Goal: Register for event/course

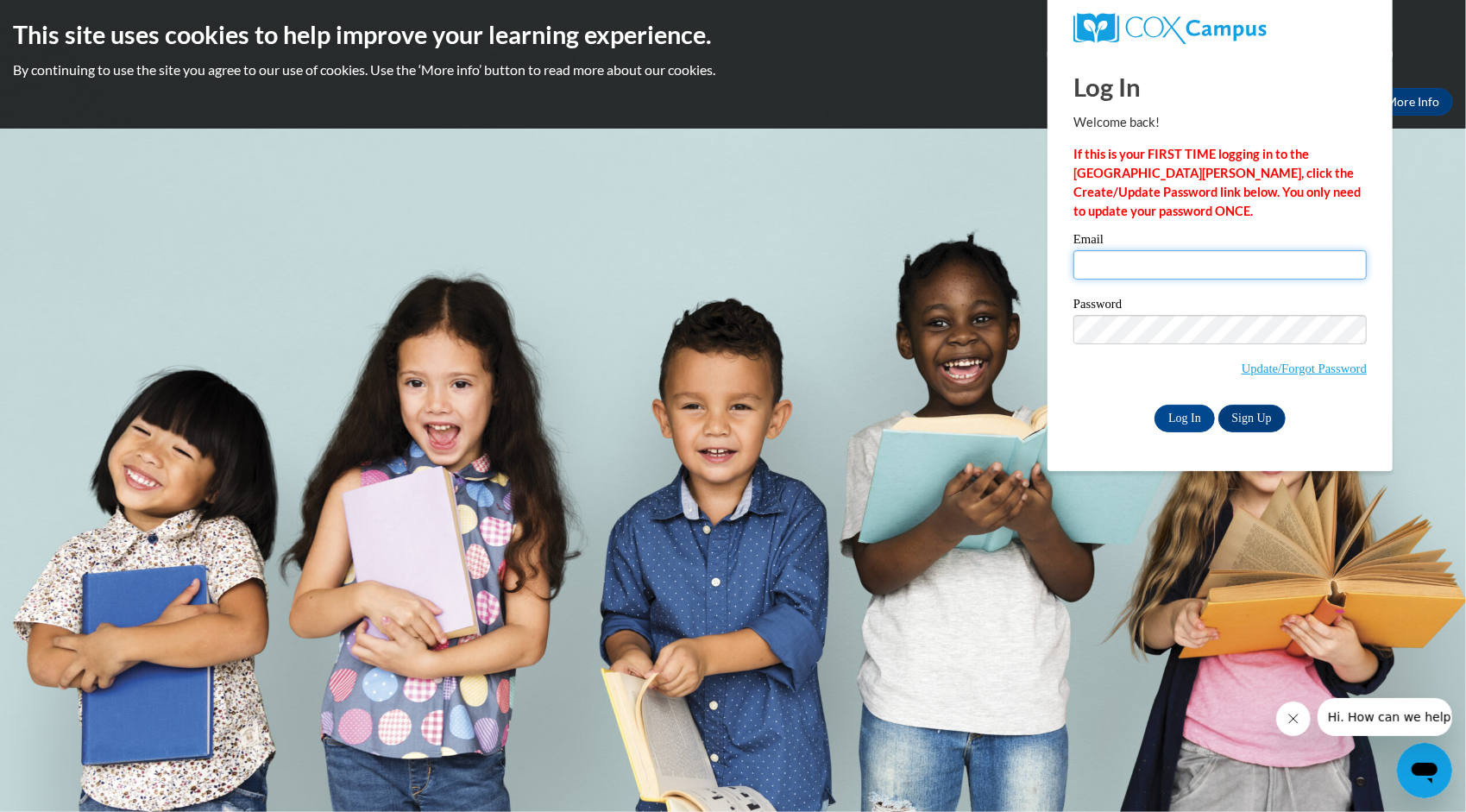
click at [1133, 269] on input "Email" at bounding box center [1219, 265] width 294 height 29
type input "igreco@kusd.edu"
click at [1172, 414] on input "Log In" at bounding box center [1184, 418] width 61 height 28
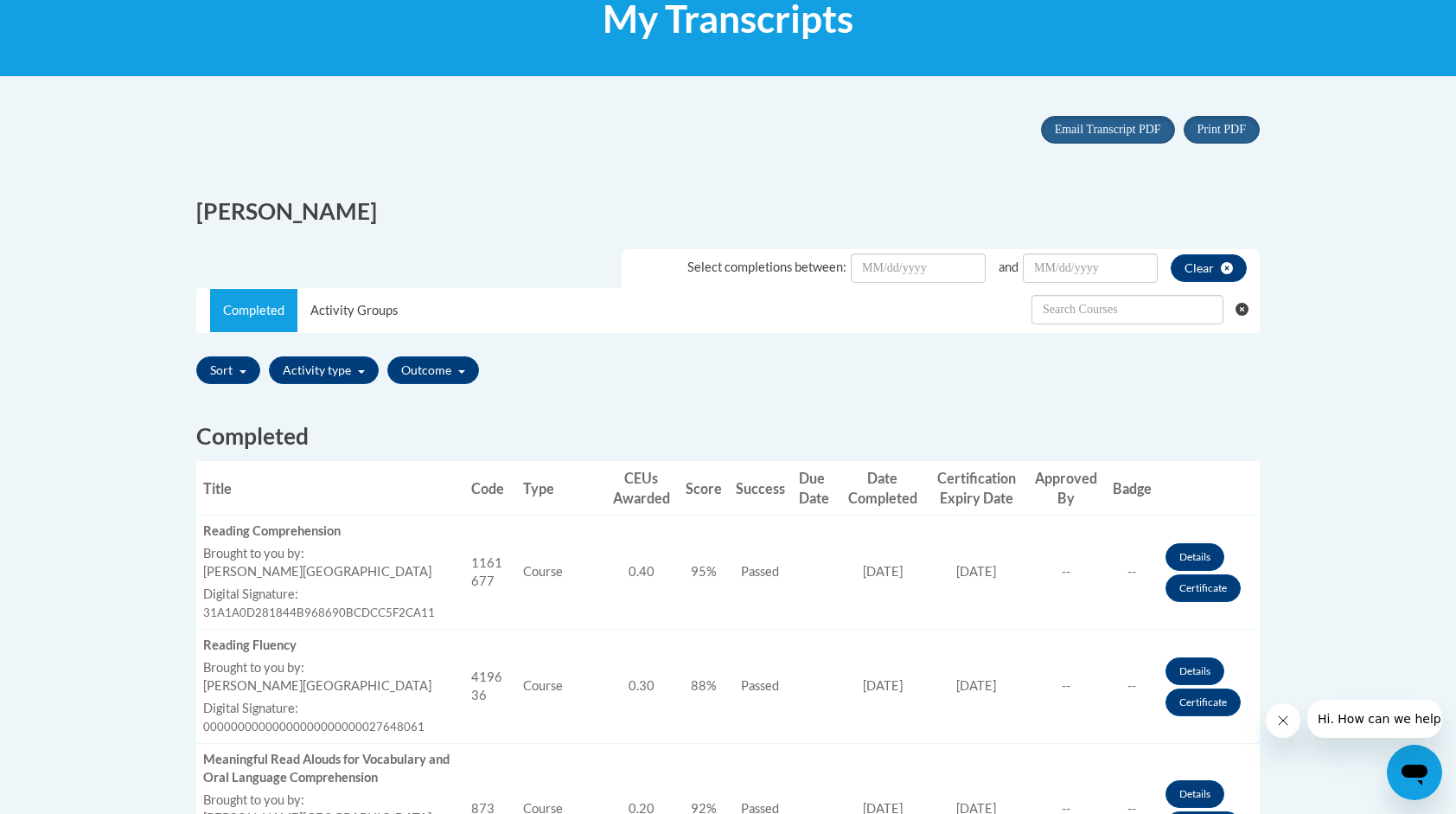
scroll to position [173, 0]
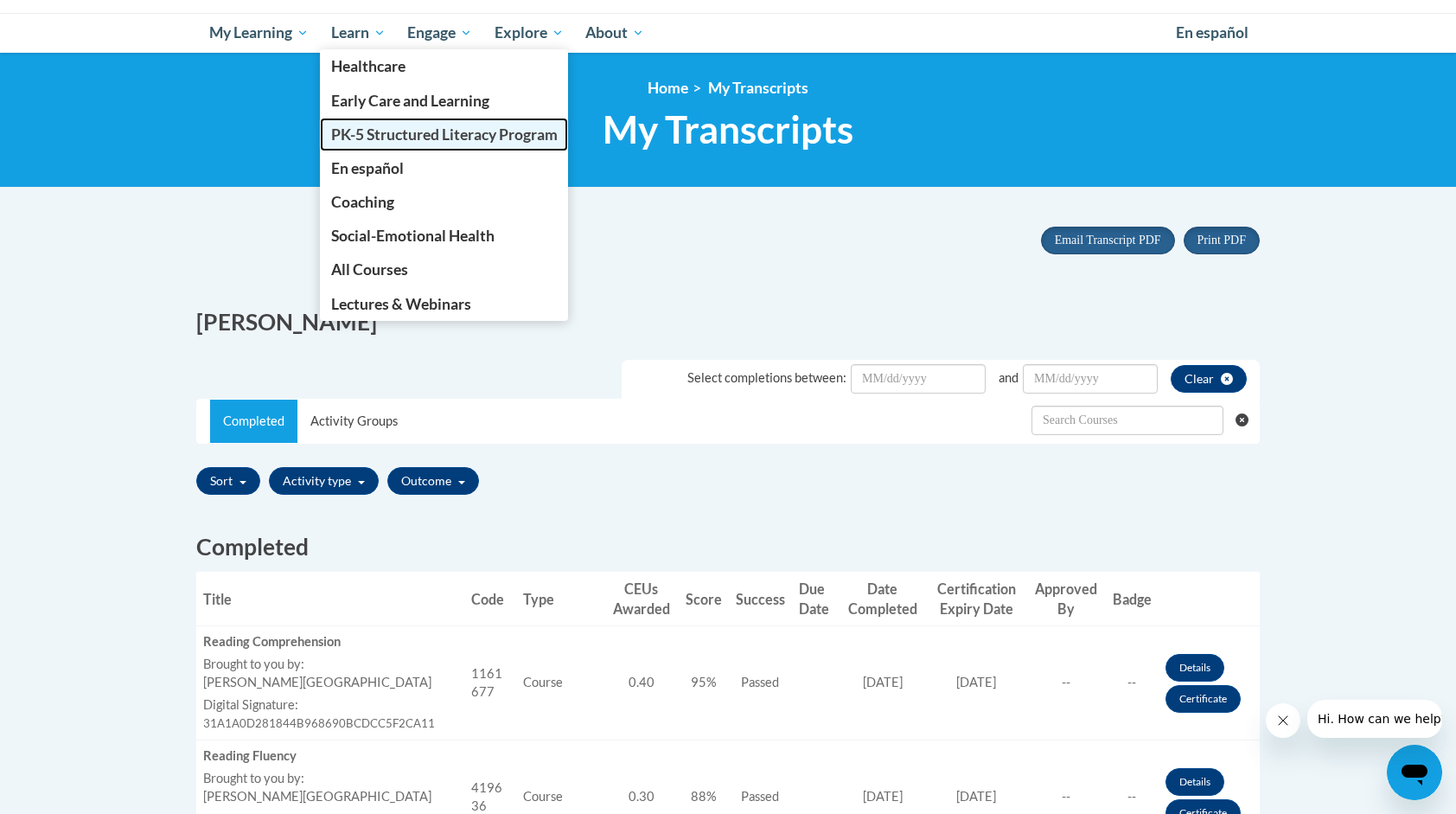
click at [395, 137] on span "PK-5 Structured Literacy Program" at bounding box center [444, 135] width 226 height 18
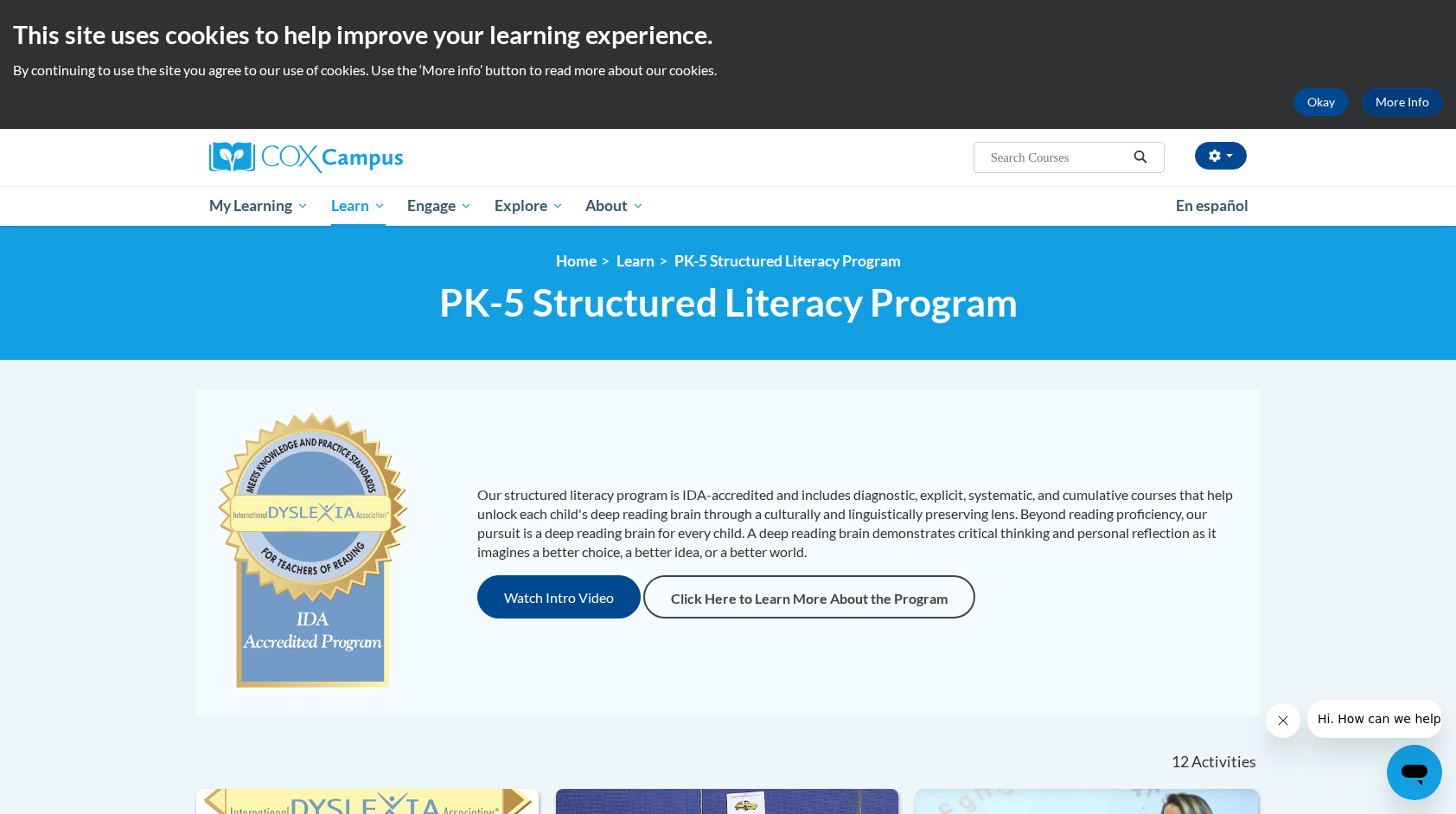
click at [1013, 160] on input "Search..." at bounding box center [1058, 157] width 138 height 21
type input "vocabulary"
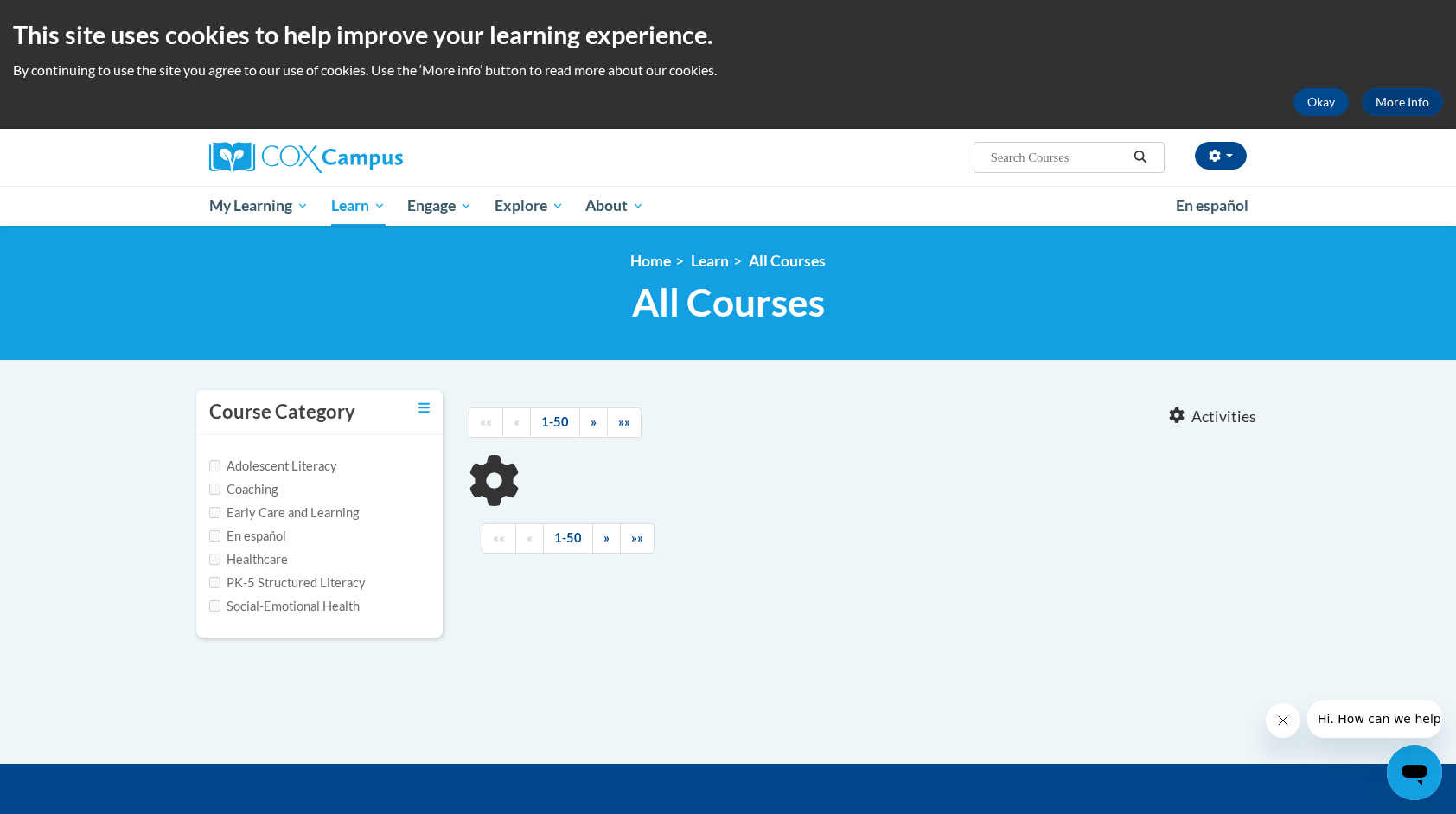
type input "vocabulary"
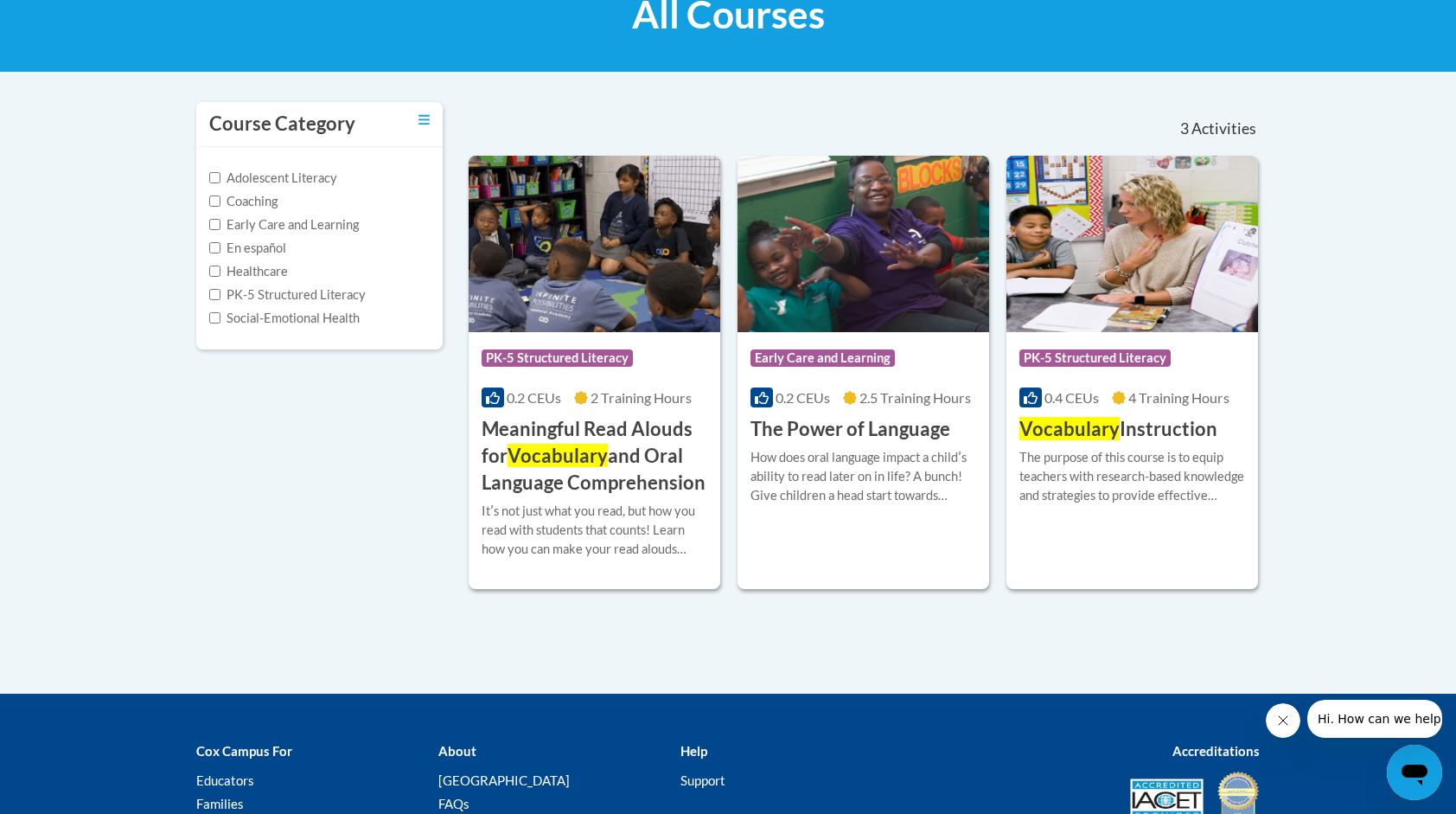
scroll to position [346, 0]
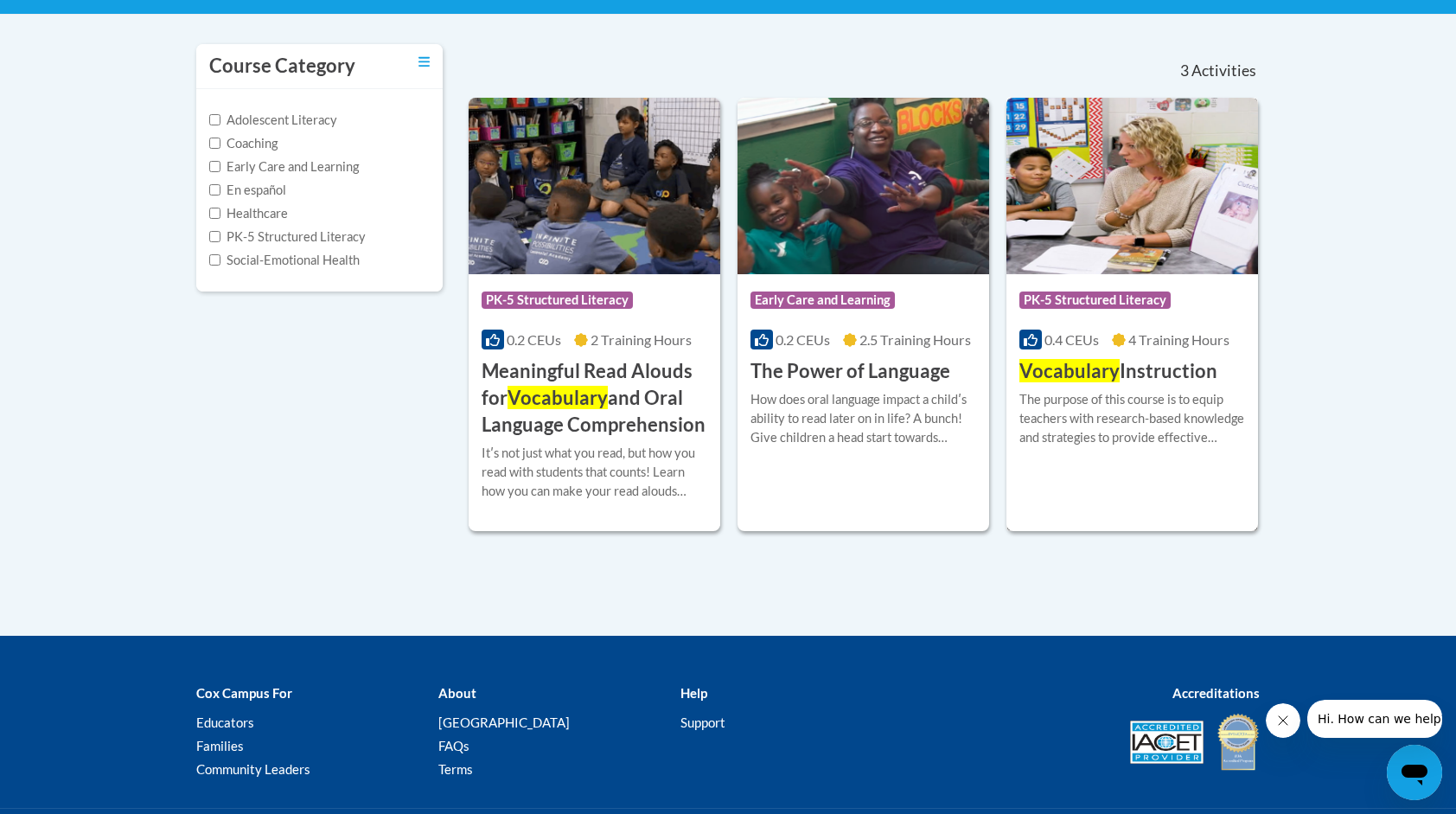
click at [1152, 242] on img at bounding box center [1132, 186] width 252 height 177
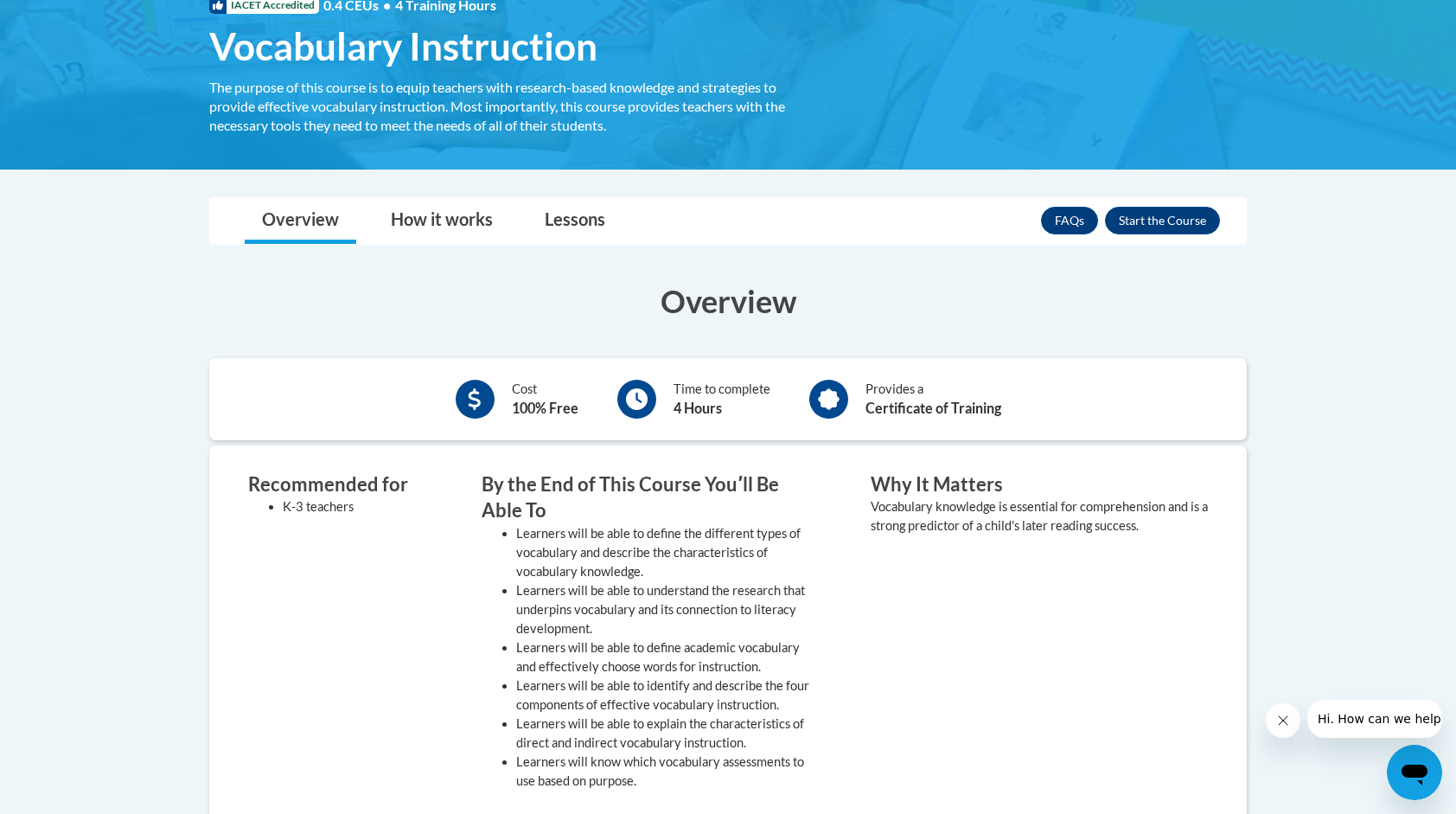
scroll to position [260, 0]
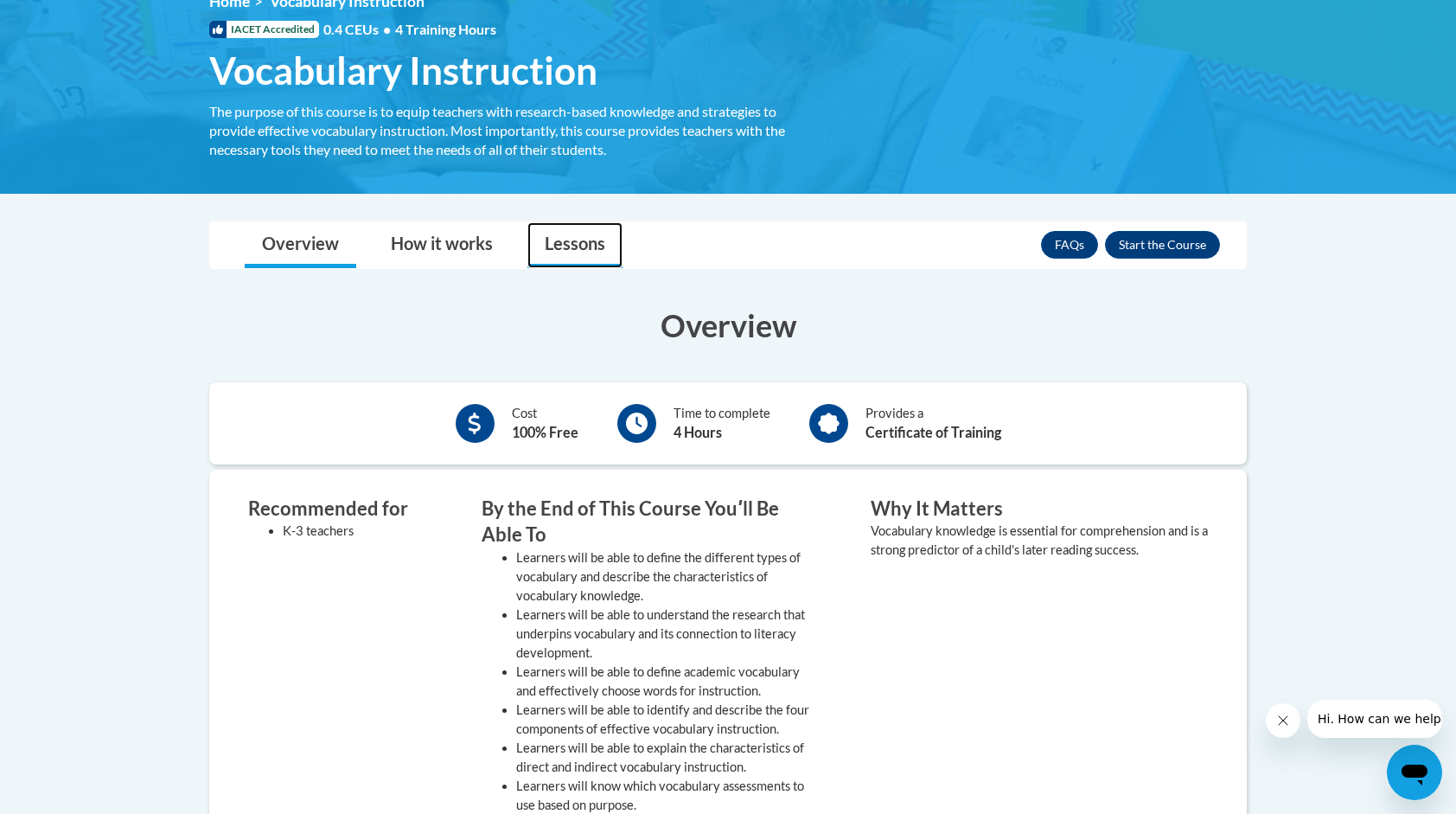
click at [564, 252] on link "Lessons" at bounding box center [575, 244] width 95 height 46
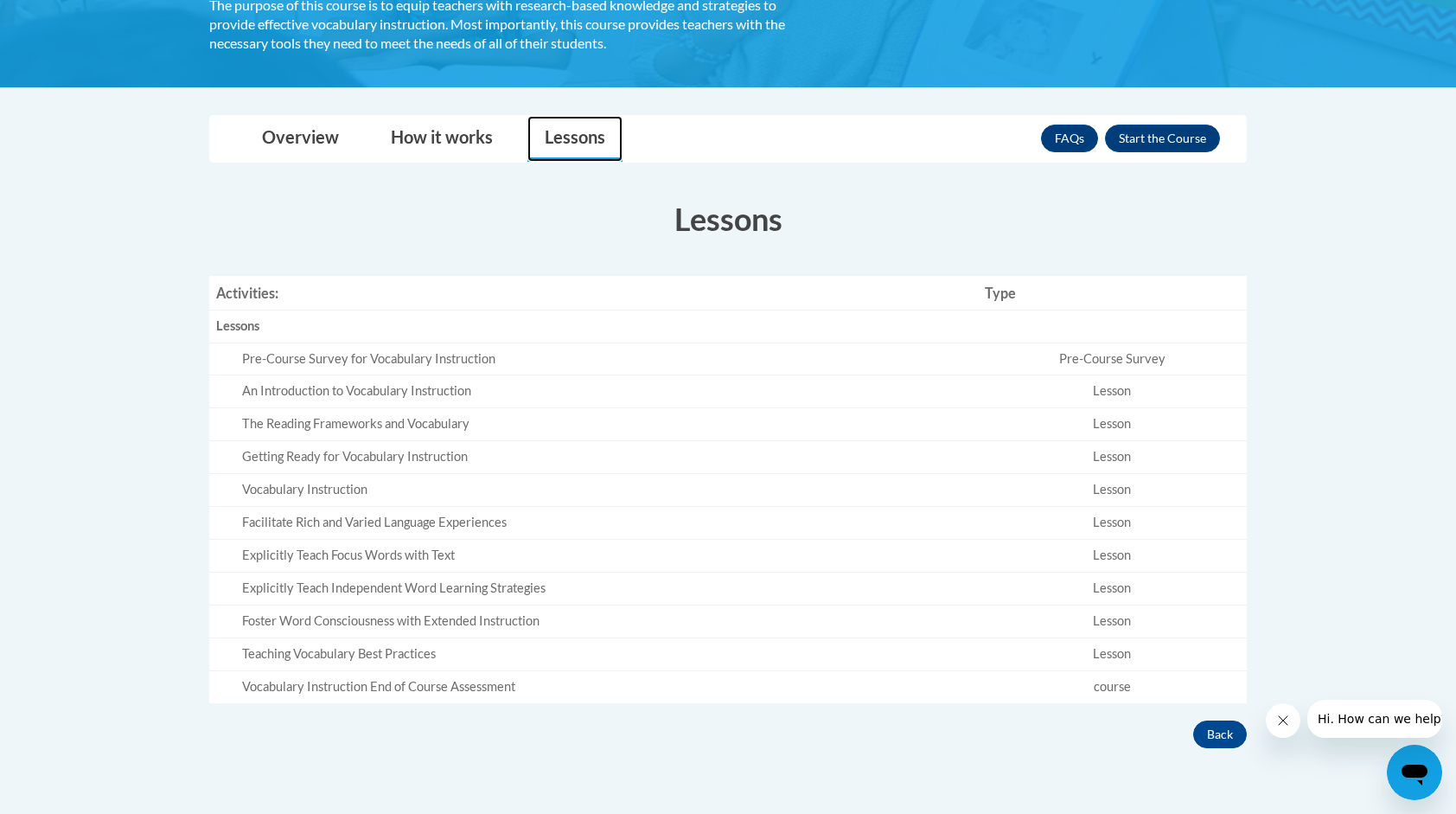
scroll to position [433, 0]
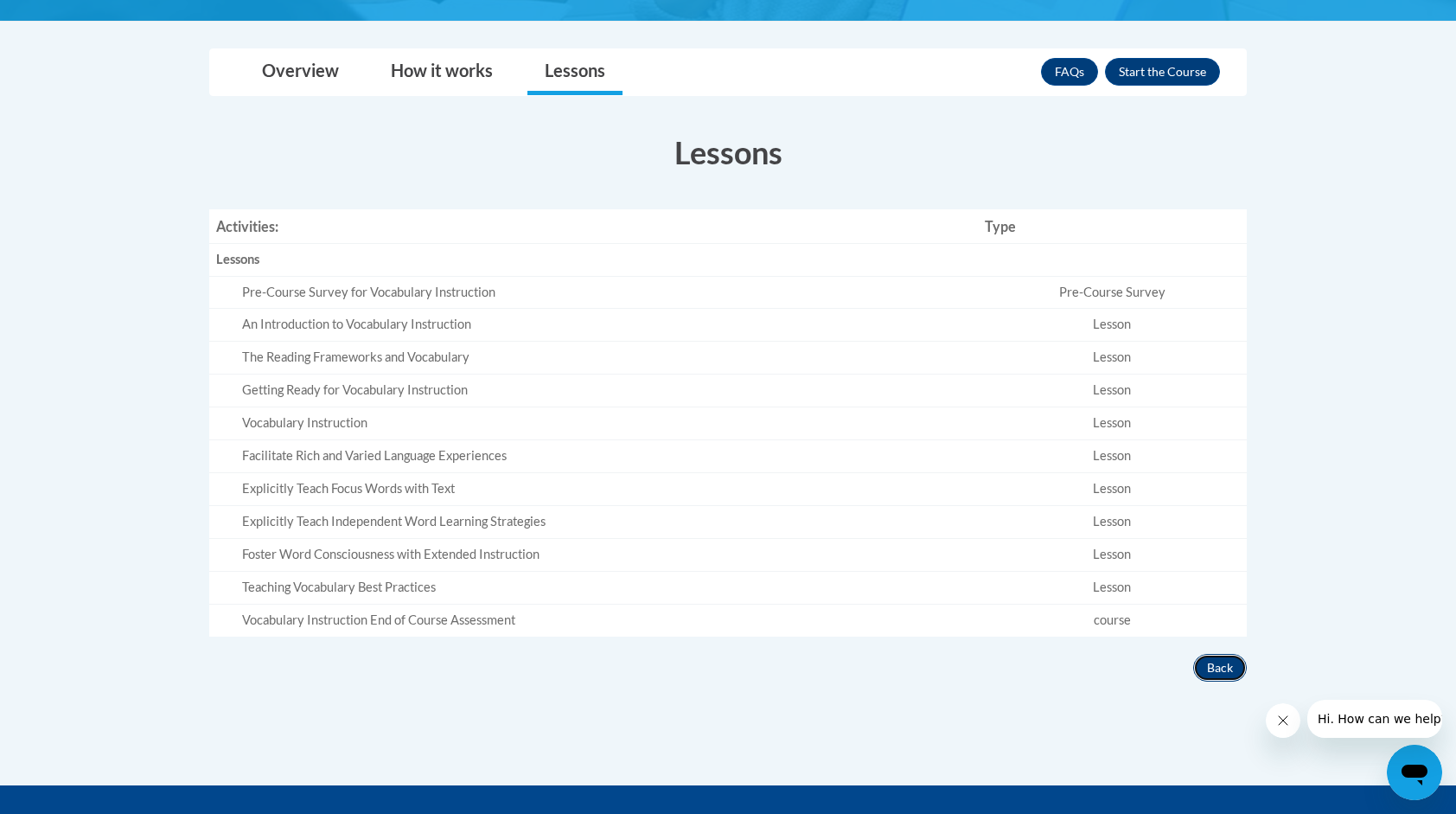
click at [1213, 659] on button "Back" at bounding box center [1219, 667] width 53 height 28
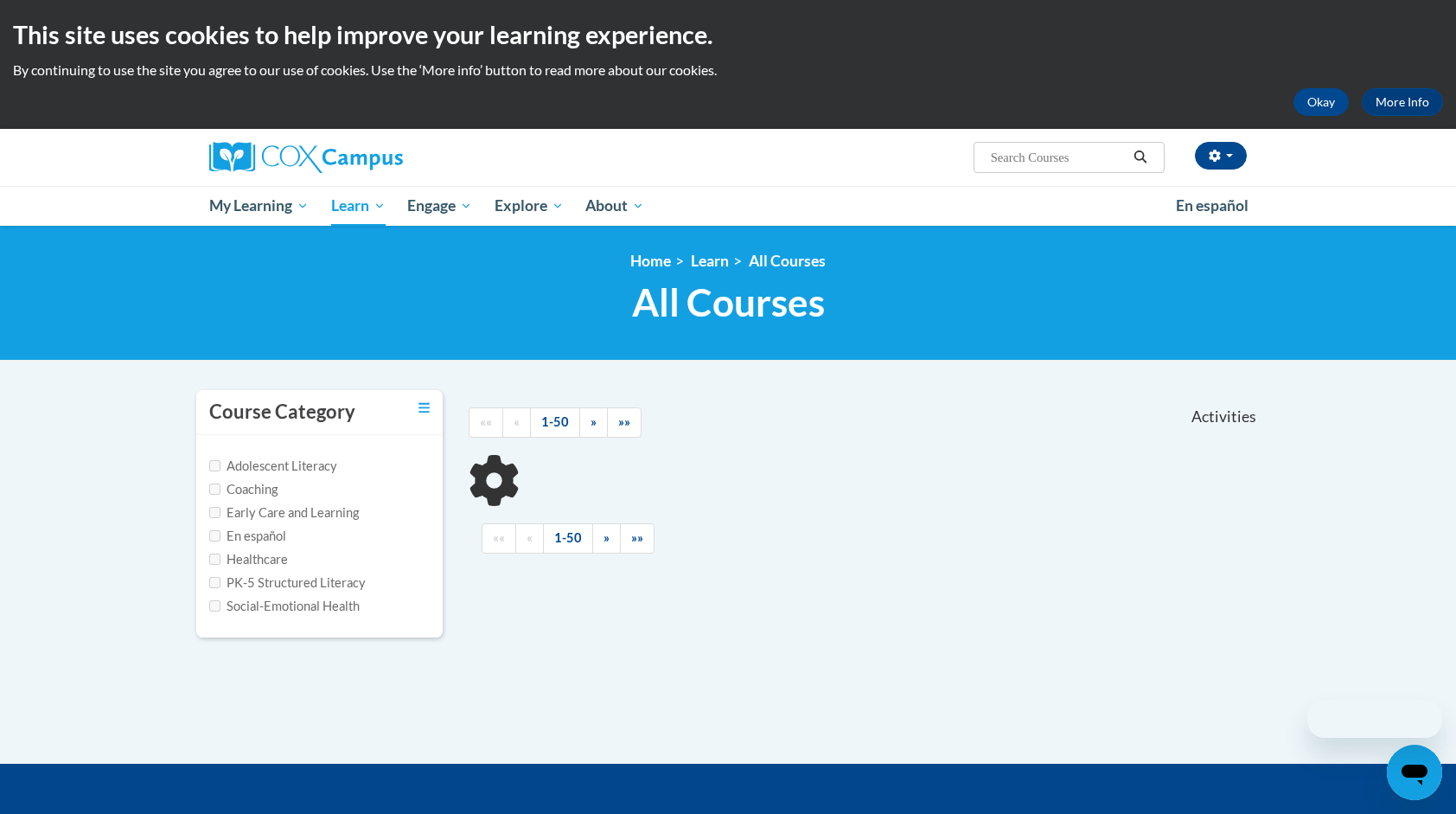
scroll to position [233, 0]
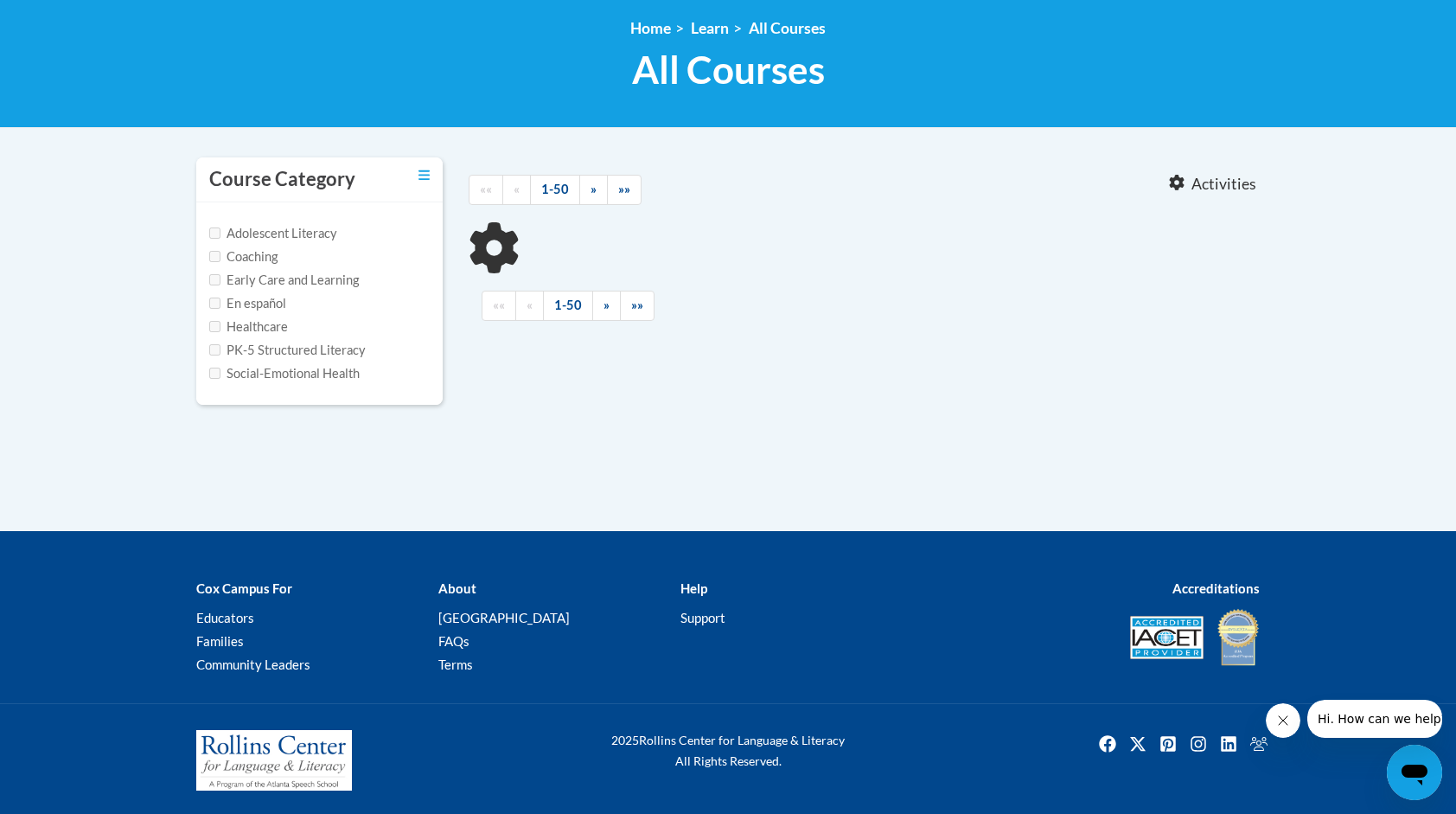
type input "vocabulary"
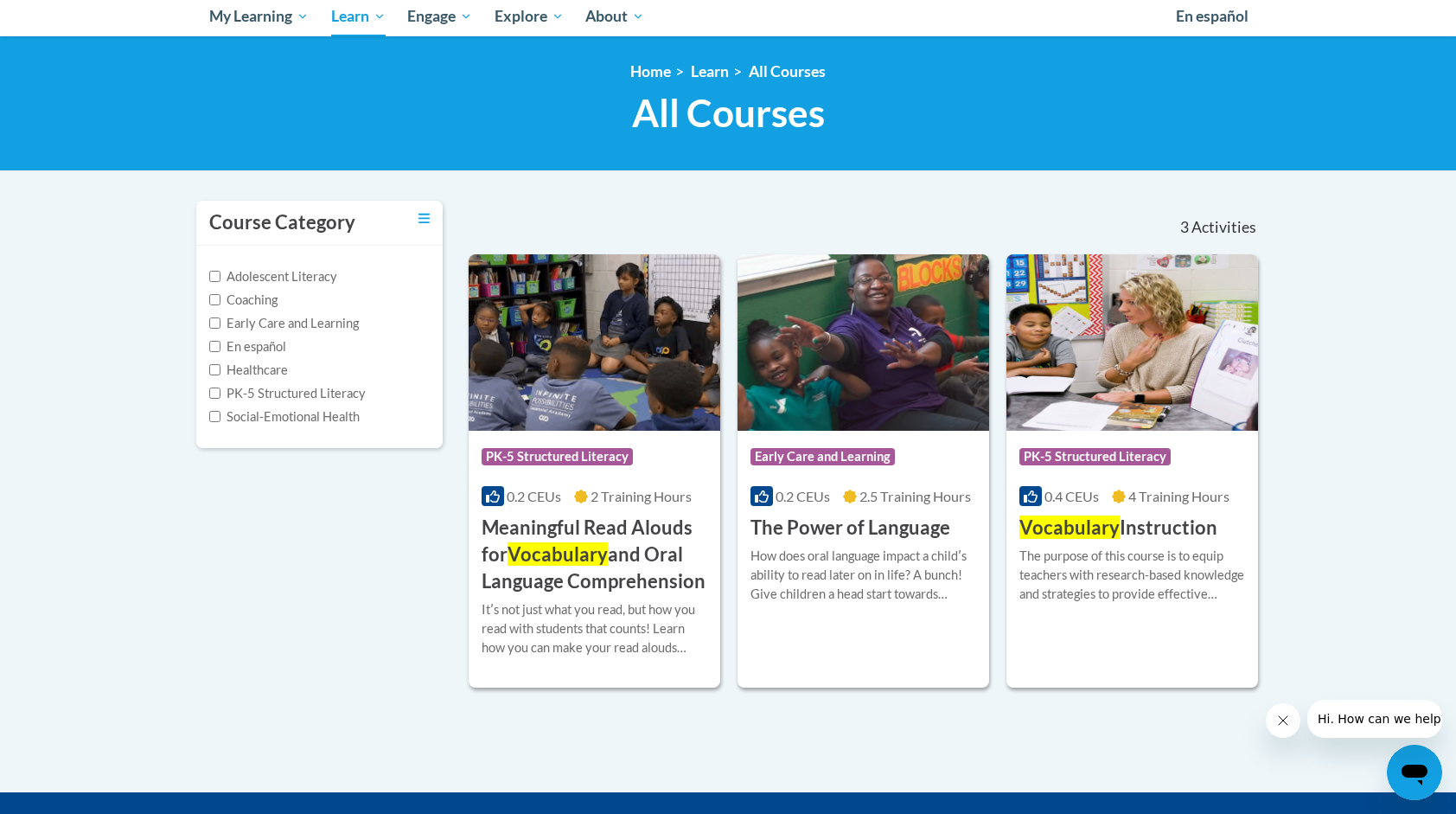
scroll to position [146, 0]
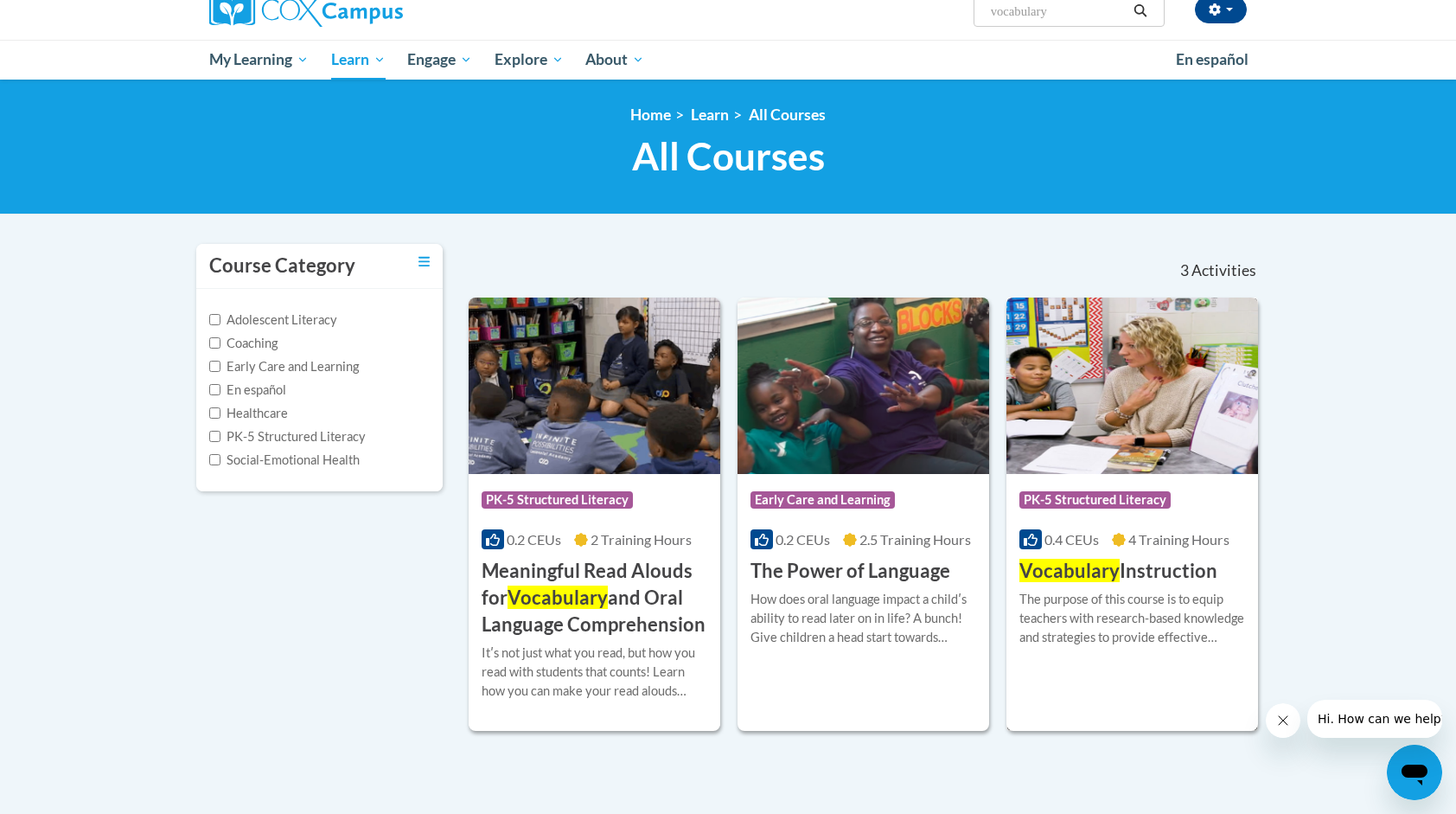
click at [1063, 438] on img at bounding box center [1132, 386] width 252 height 177
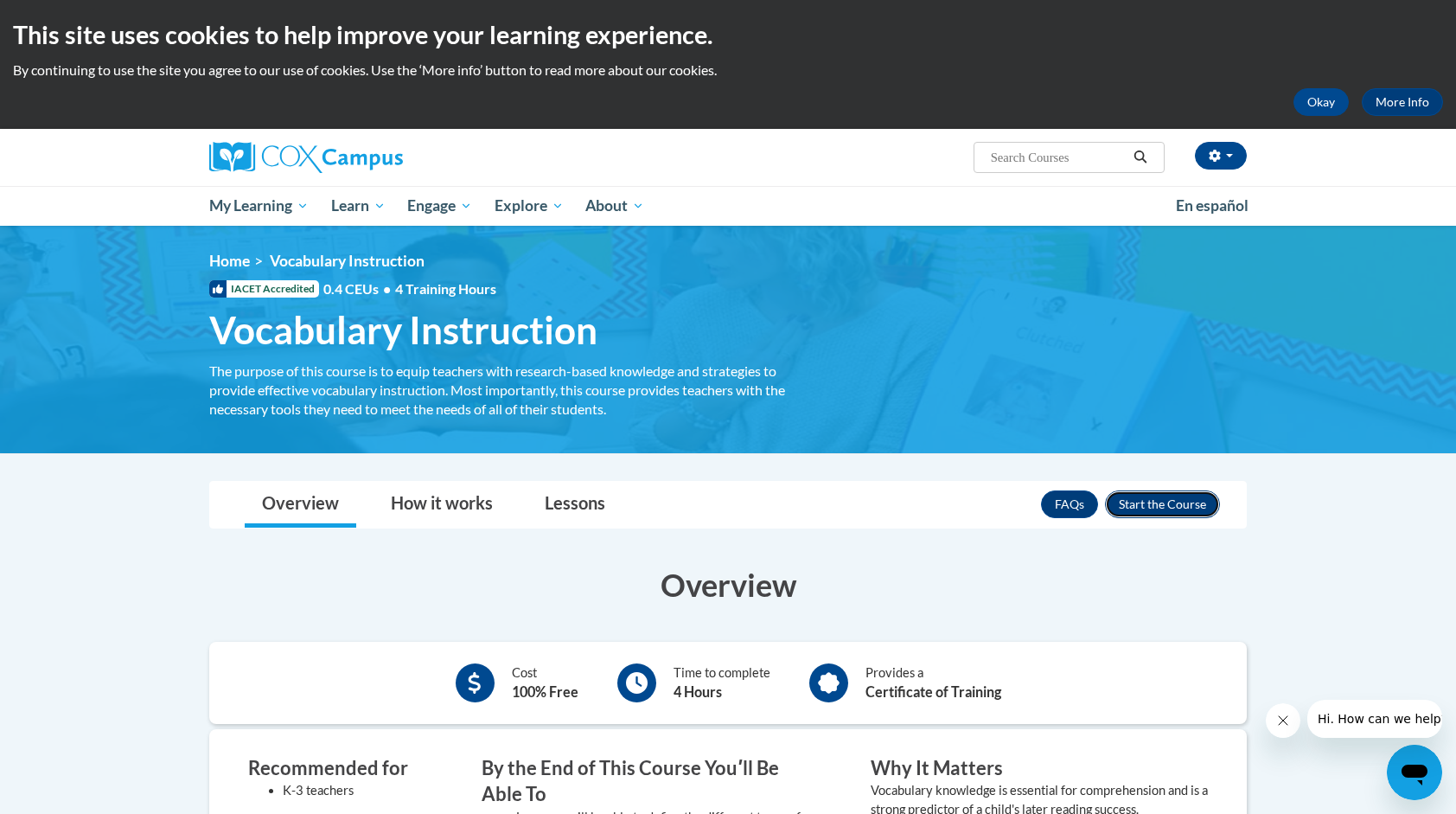
click at [1153, 498] on button "Enroll" at bounding box center [1162, 504] width 115 height 28
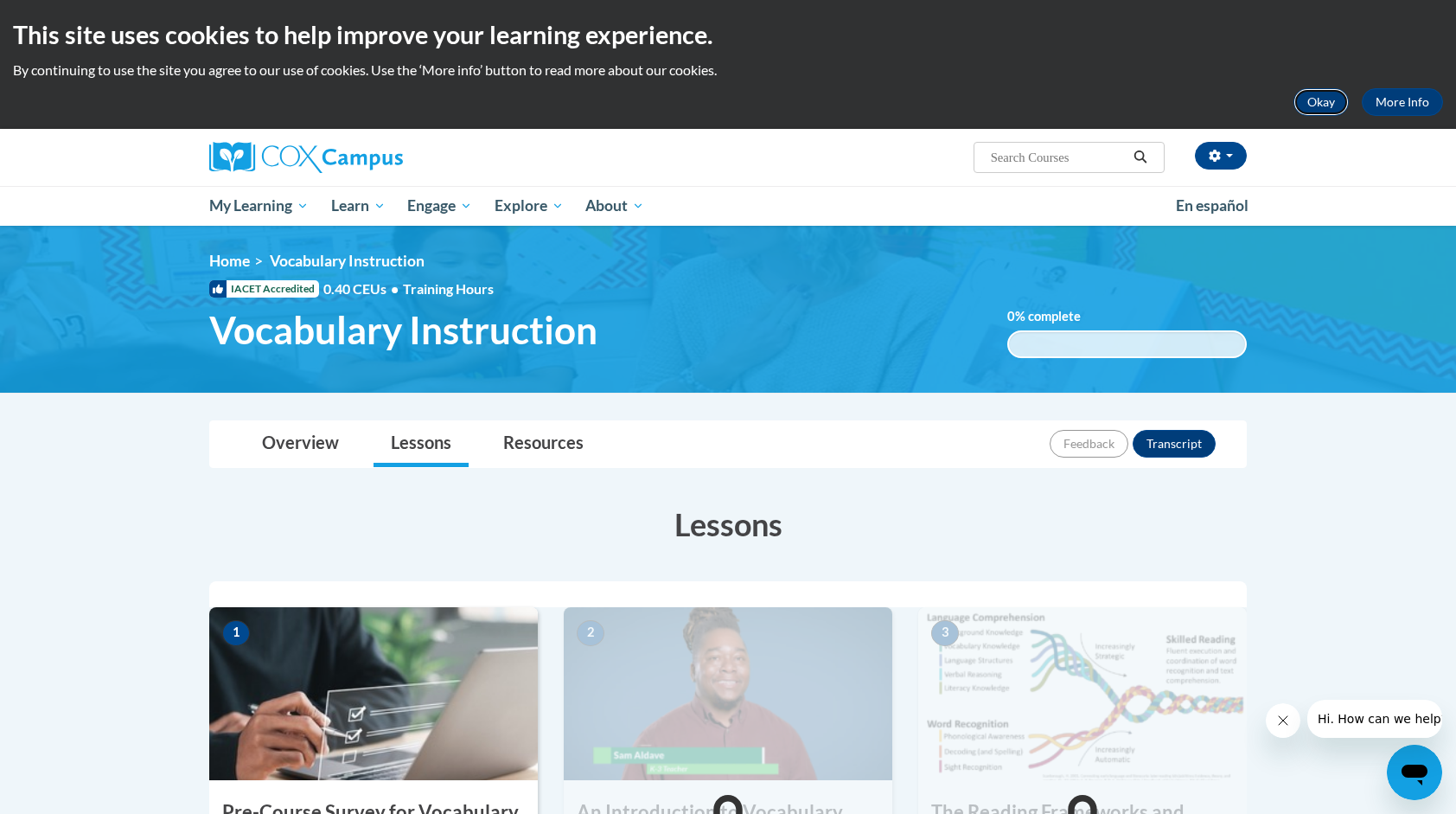
click at [1332, 97] on button "Okay" at bounding box center [1320, 101] width 55 height 28
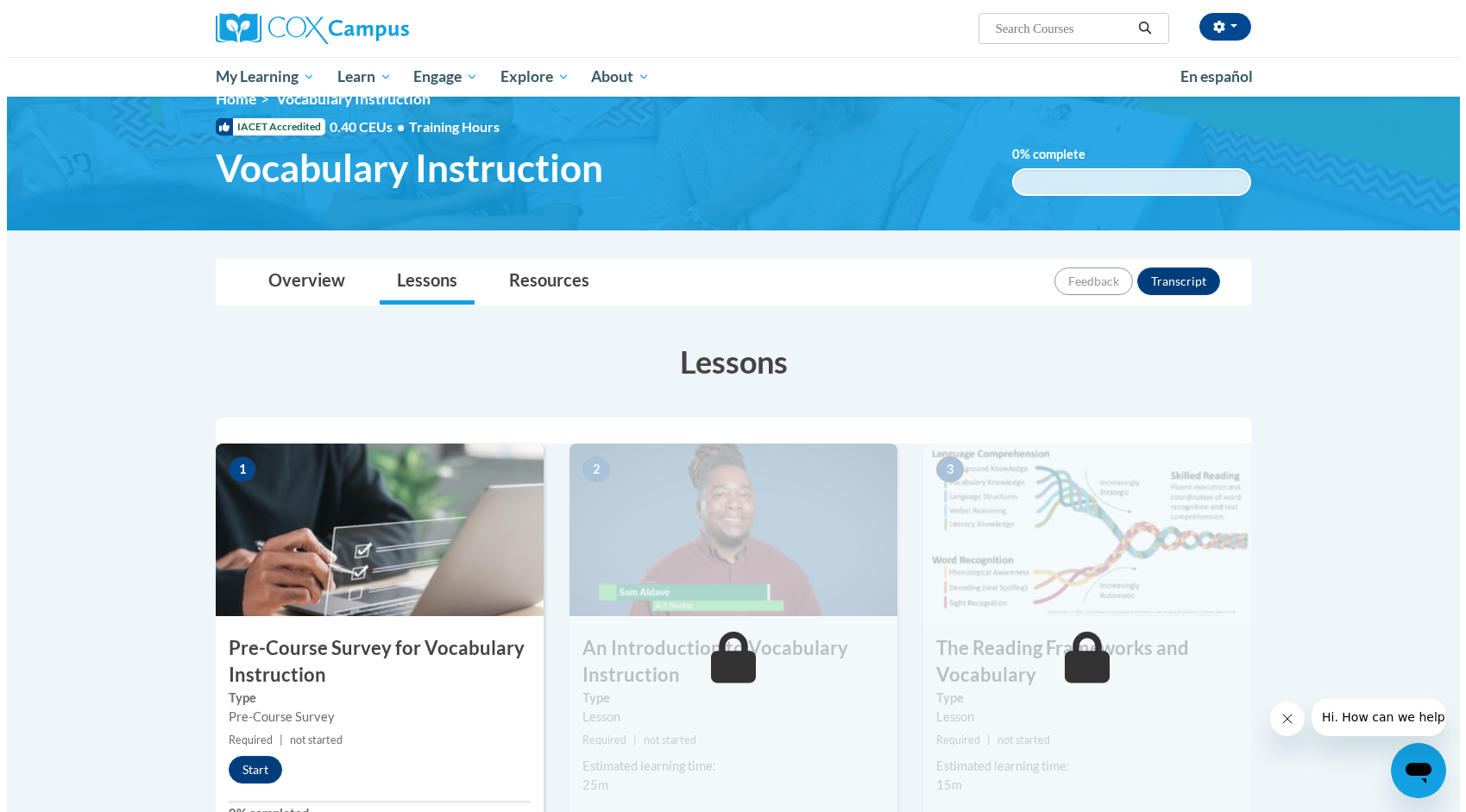
scroll to position [173, 0]
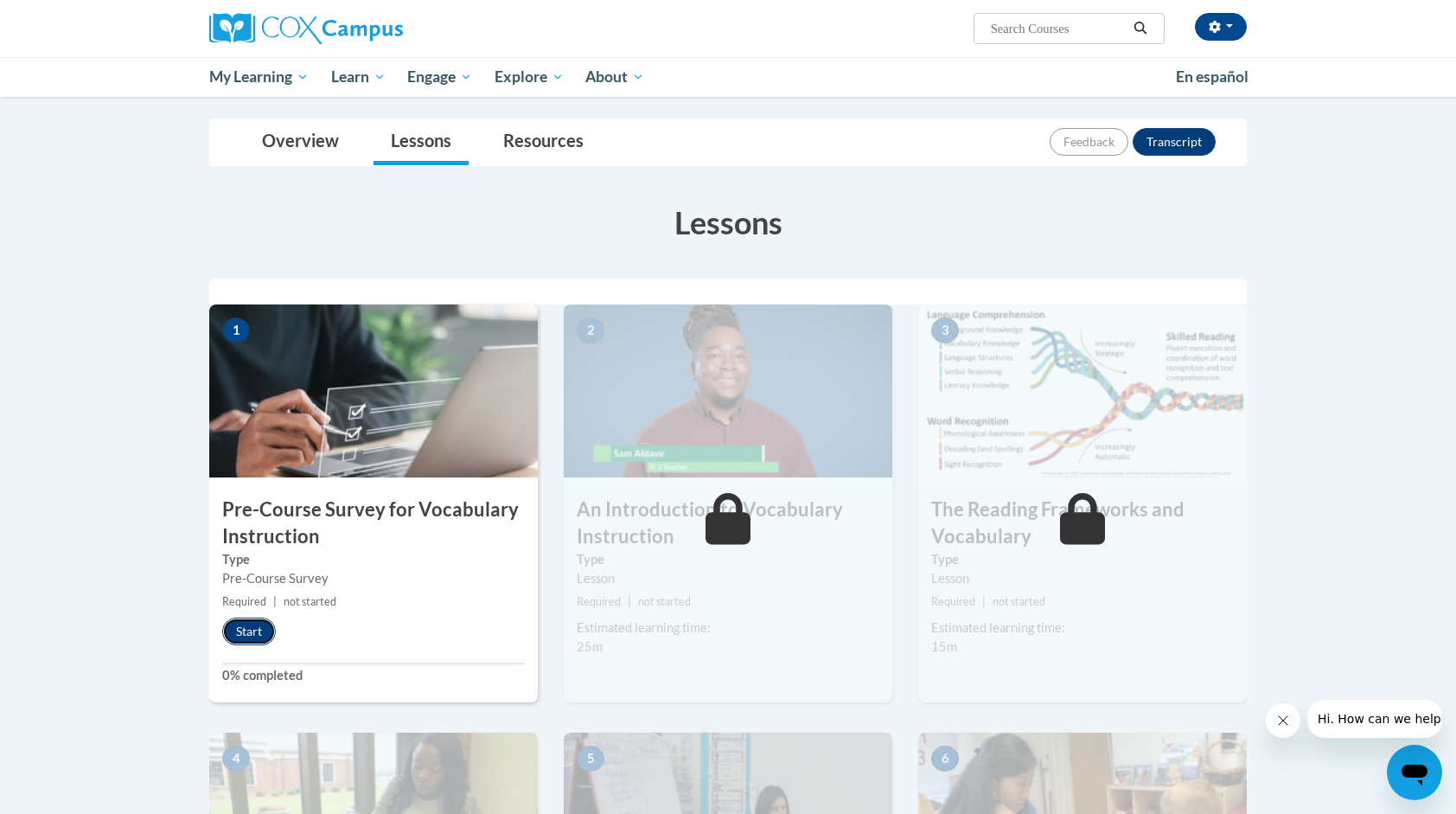
click at [262, 627] on button "Start" at bounding box center [248, 631] width 53 height 28
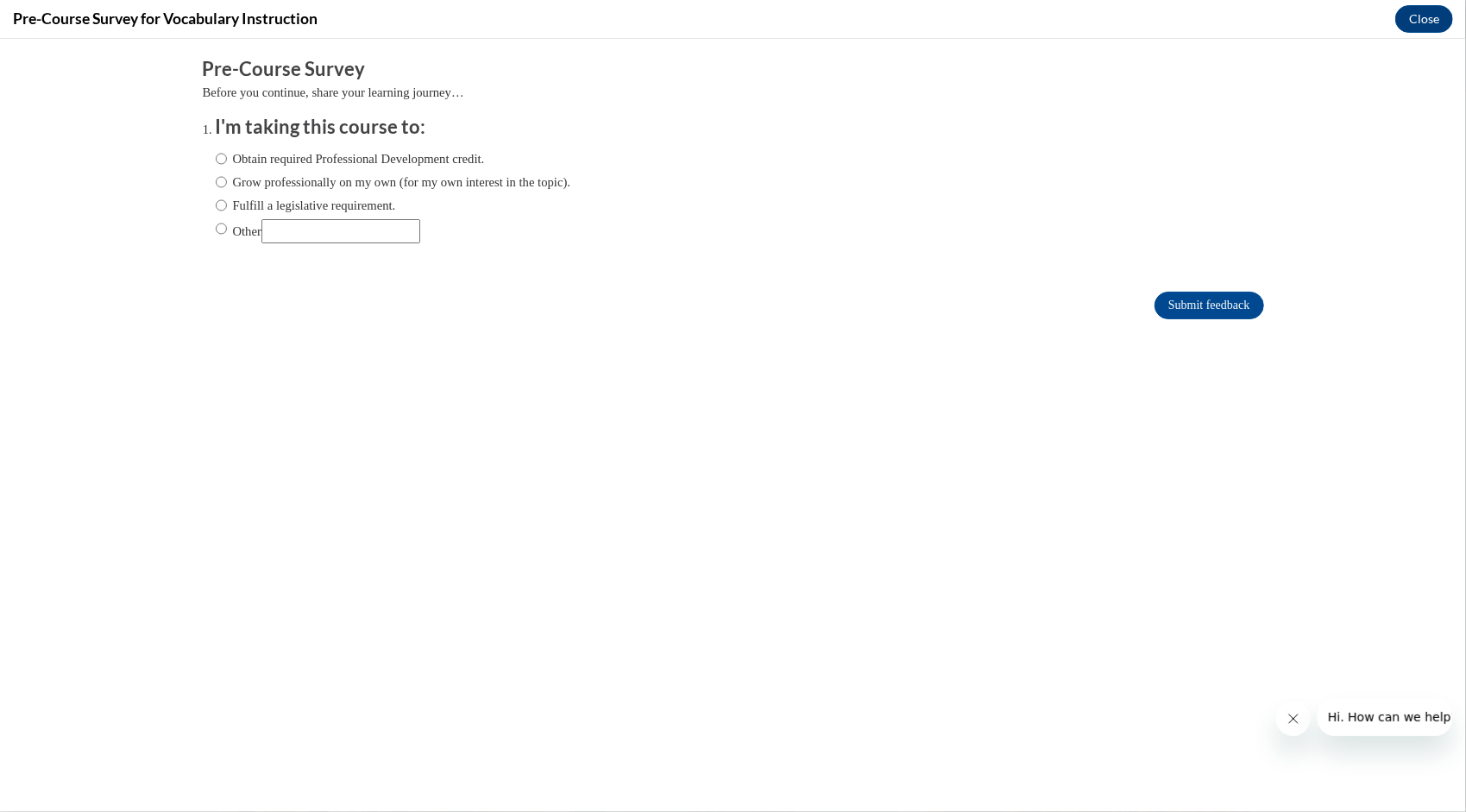
scroll to position [0, 0]
click at [291, 161] on label "Obtain required Professional Development credit." at bounding box center [350, 157] width 269 height 19
click at [227, 161] on input "Obtain required Professional Development credit." at bounding box center [221, 157] width 11 height 19
radio input "true"
click at [316, 183] on label "Grow professionally on my own (for my own interest in the topic)." at bounding box center [394, 181] width 356 height 19
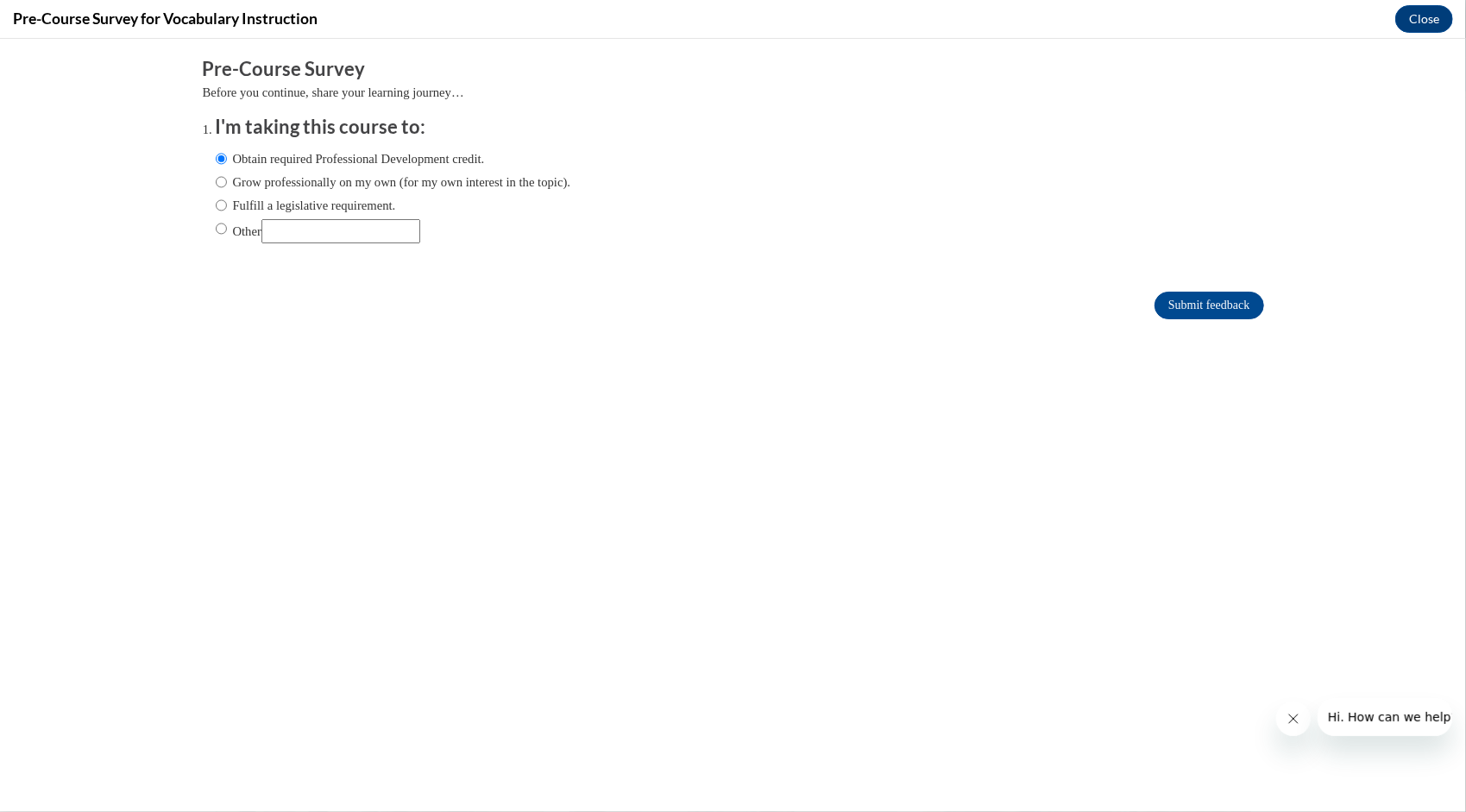
click at [227, 183] on input "Grow professionally on my own (for my own interest in the topic)." at bounding box center [221, 181] width 11 height 19
radio input "true"
click at [321, 154] on label "Obtain required Professional Development credit." at bounding box center [350, 157] width 269 height 19
click at [227, 154] on input "Obtain required Professional Development credit." at bounding box center [221, 157] width 11 height 19
radio input "true"
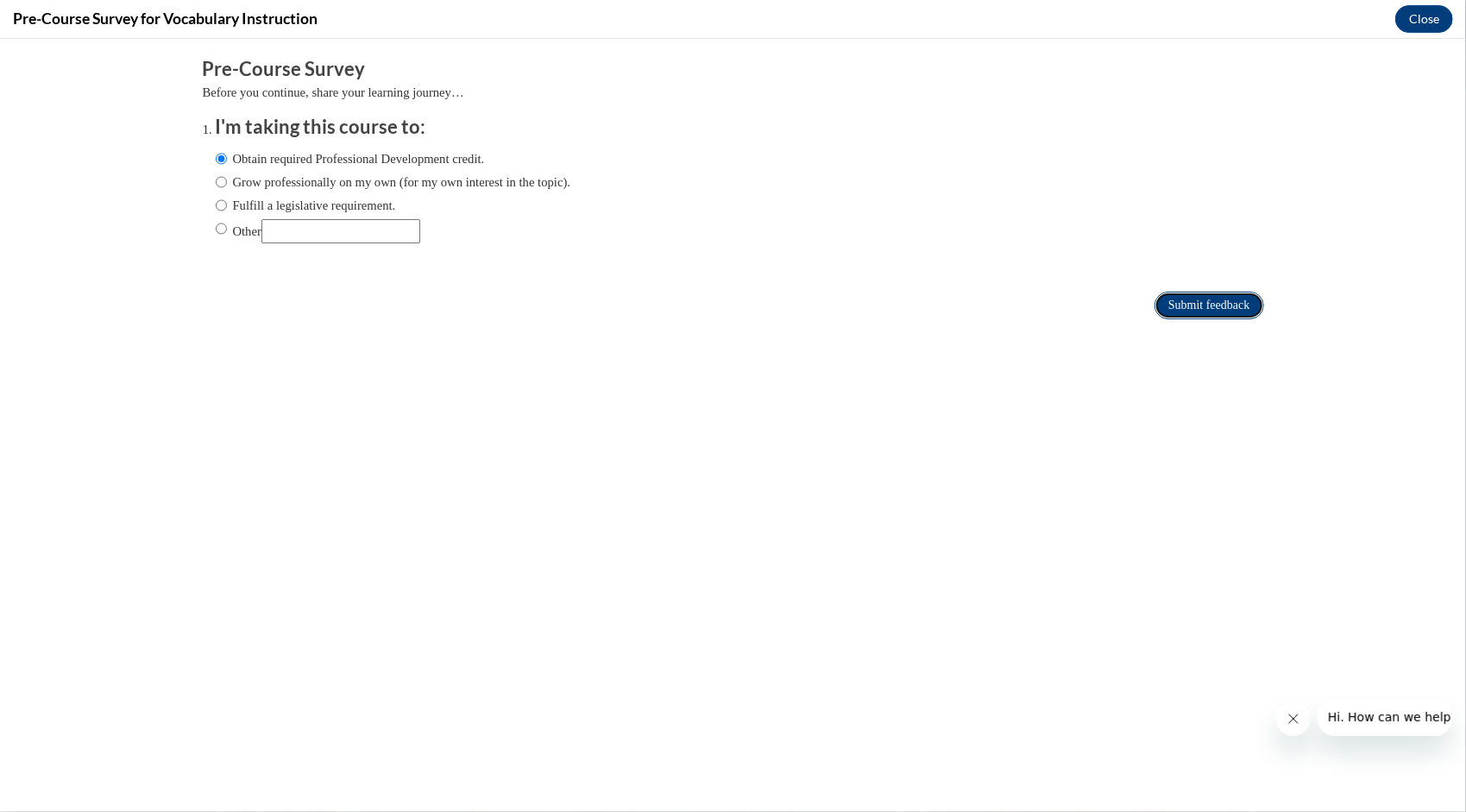
click at [1186, 306] on input "Submit feedback" at bounding box center [1209, 304] width 108 height 28
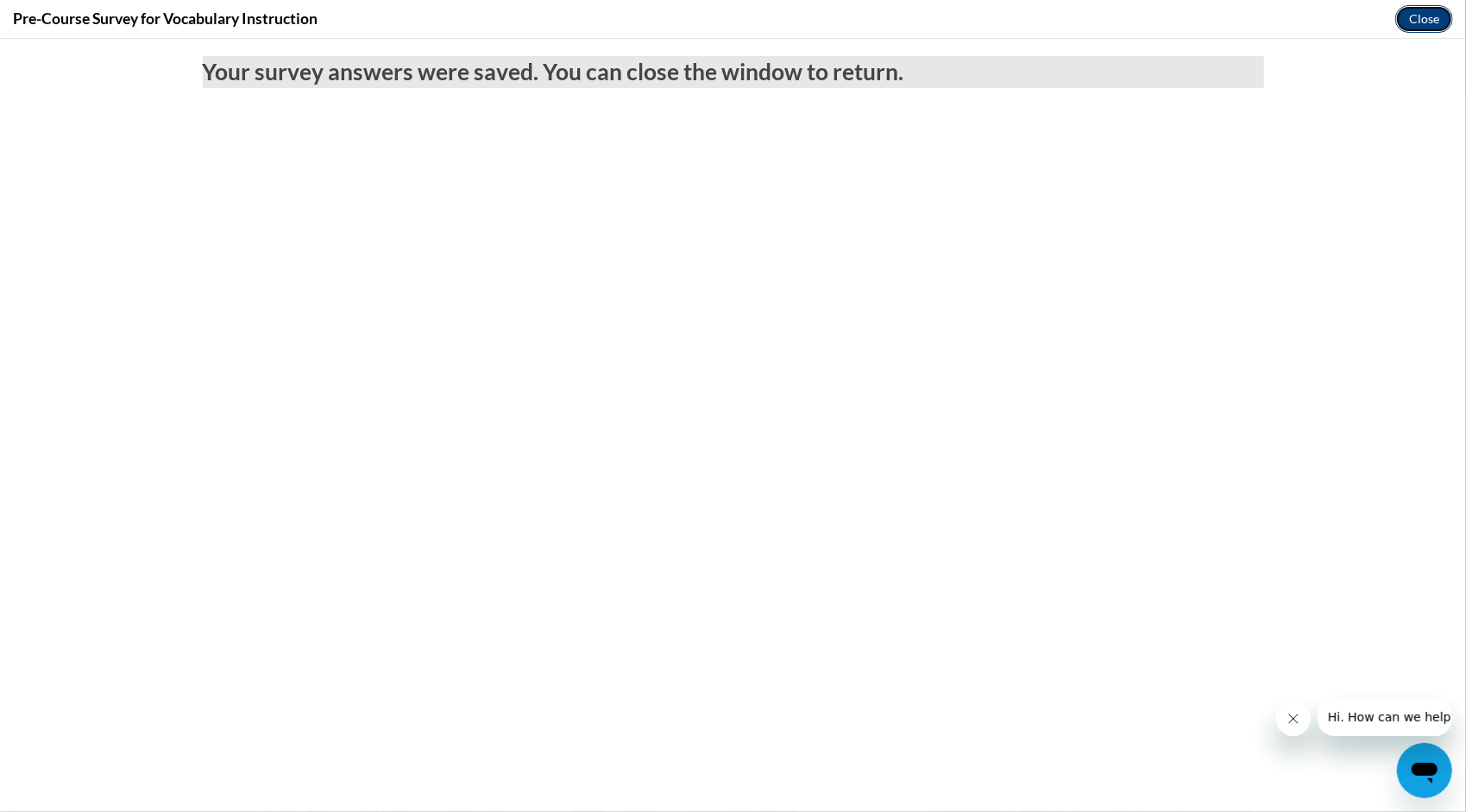
click at [1415, 15] on button "Close" at bounding box center [1424, 19] width 58 height 28
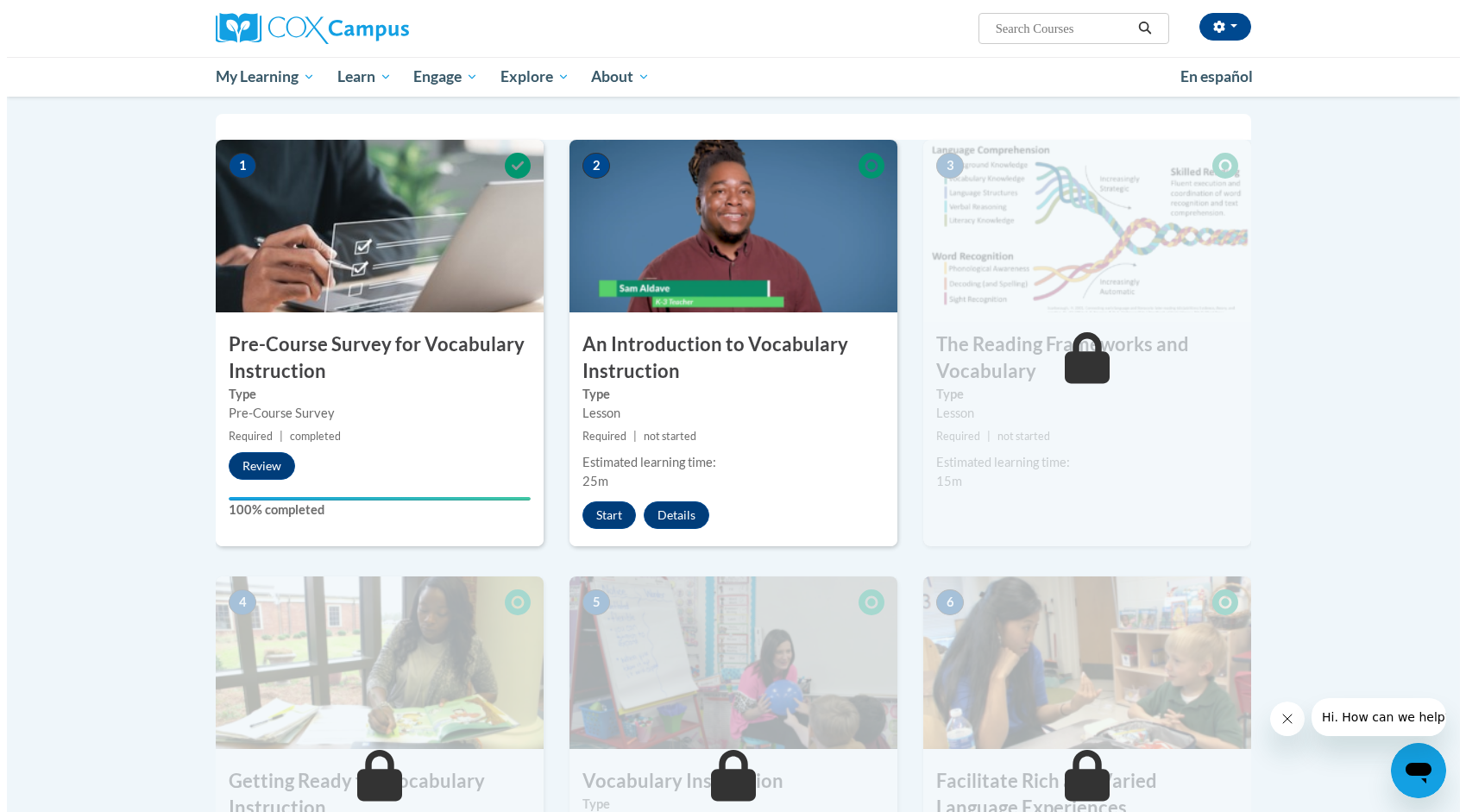
scroll to position [345, 0]
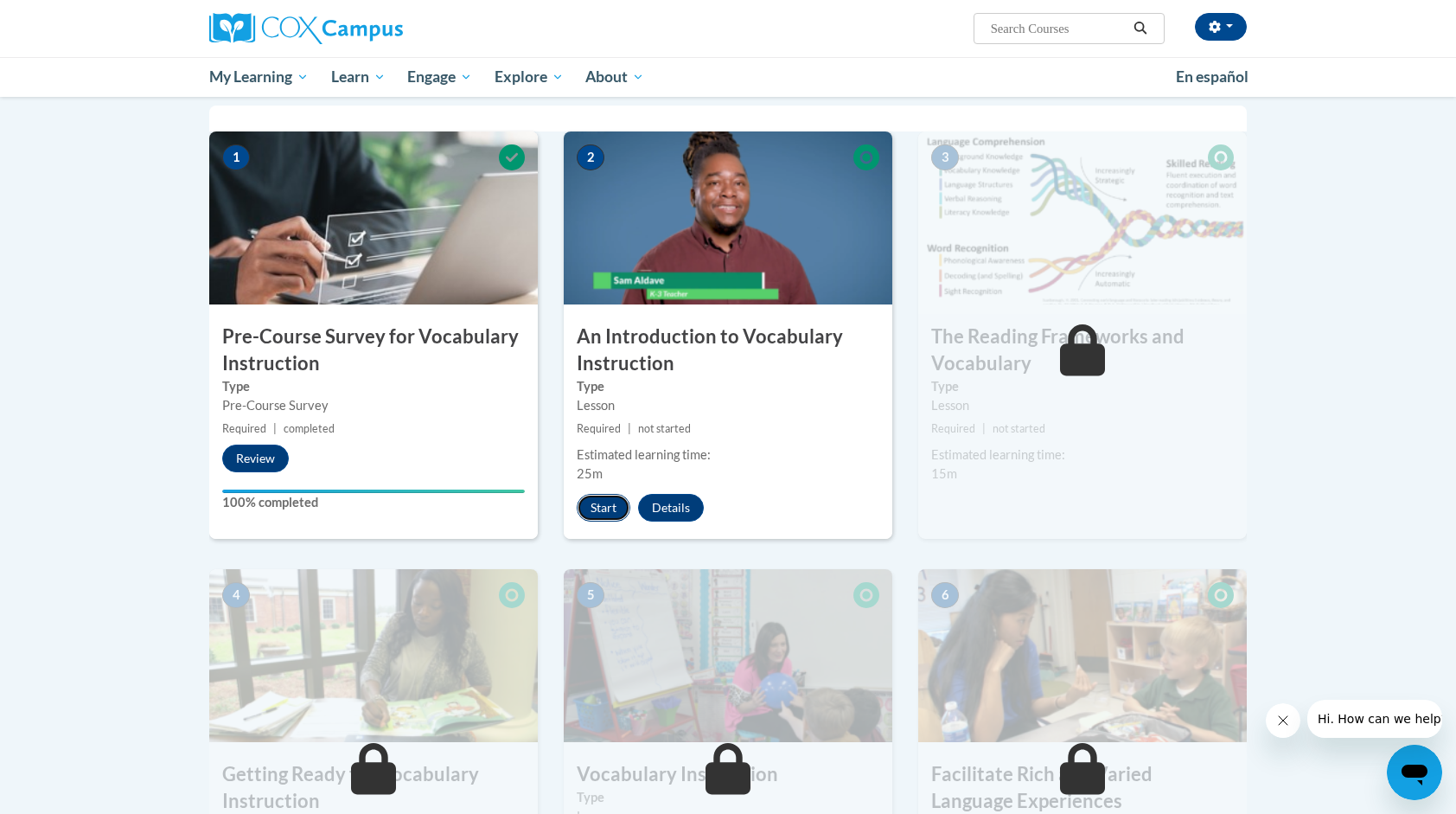
click at [597, 512] on button "Start" at bounding box center [603, 507] width 53 height 28
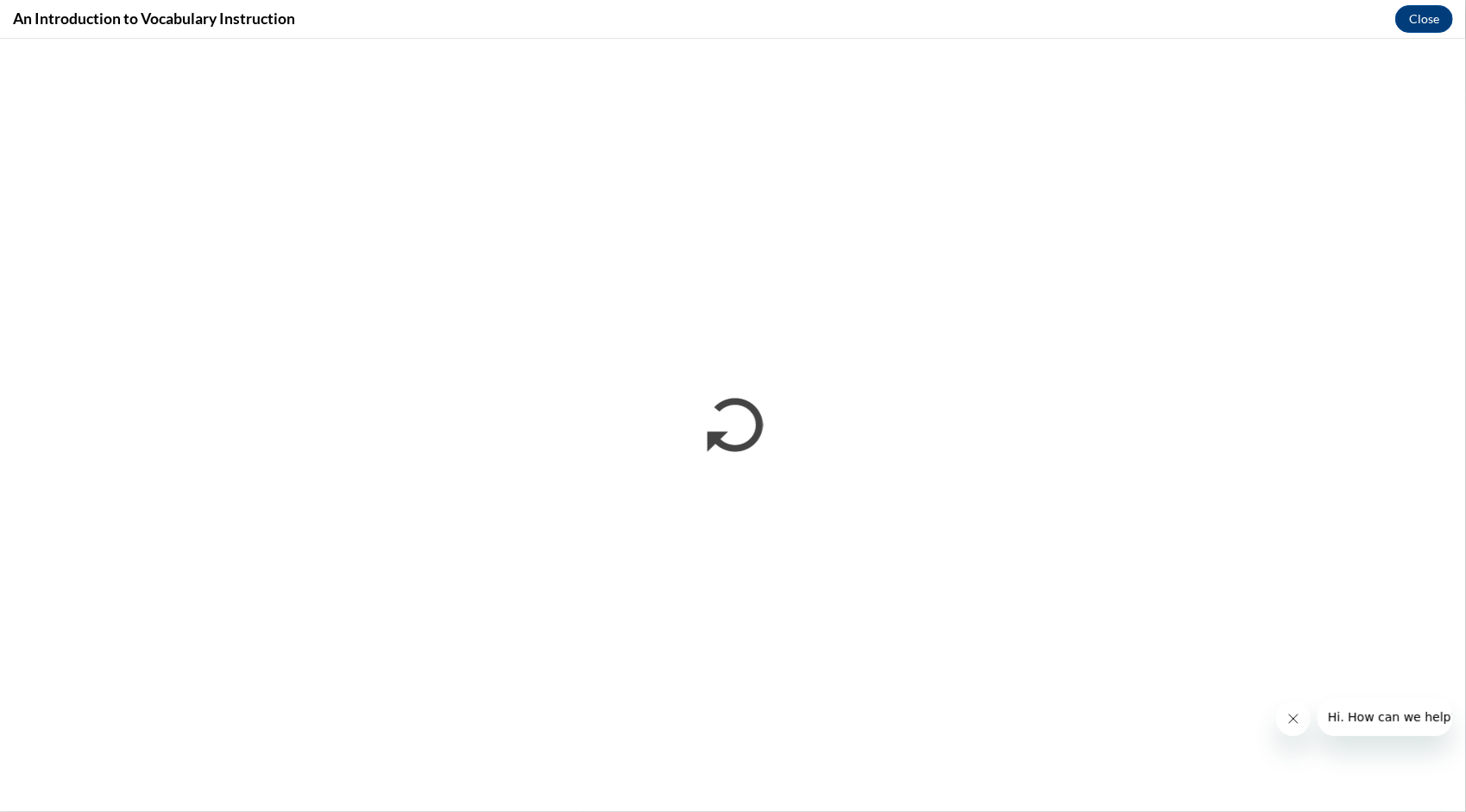
scroll to position [0, 0]
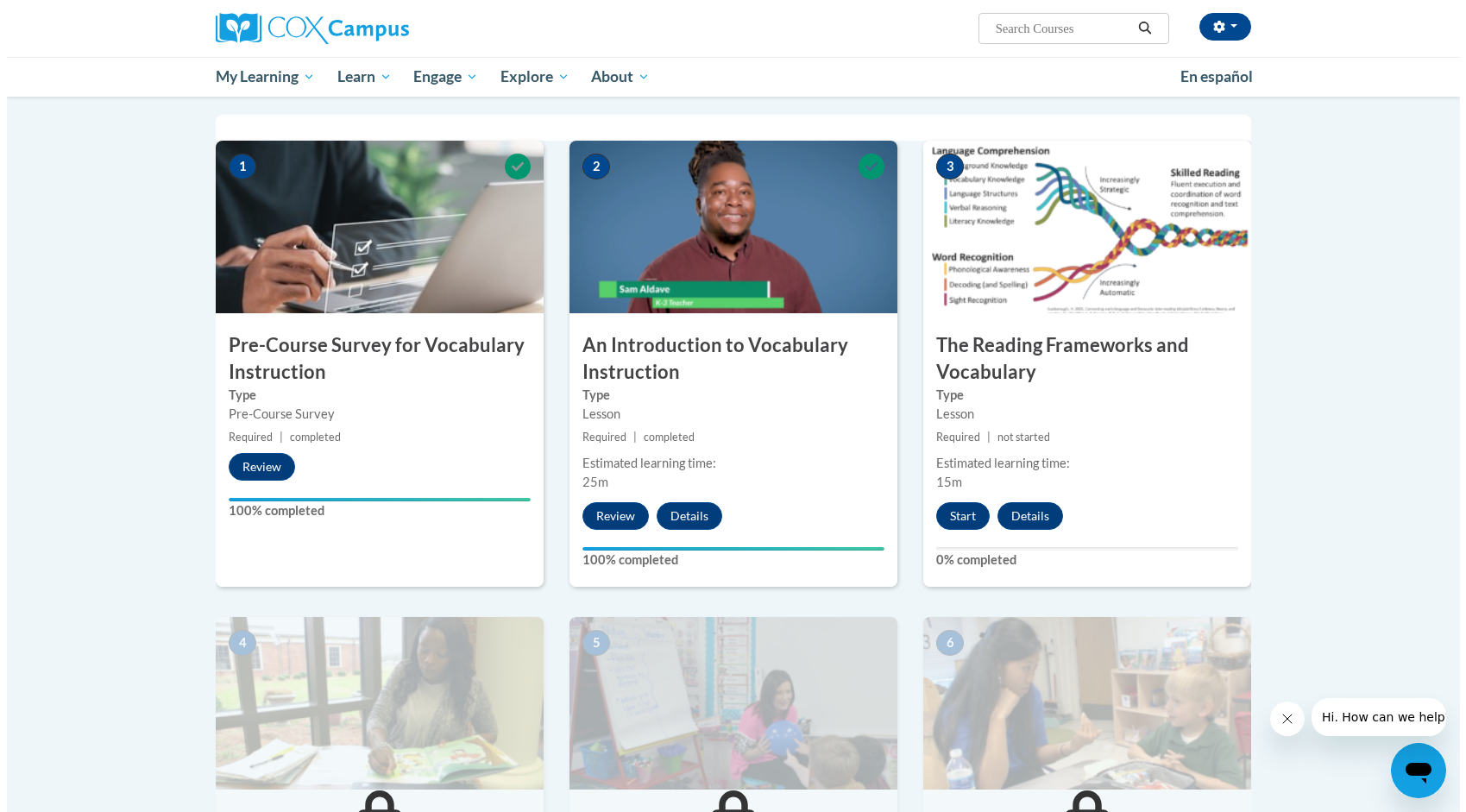
scroll to position [345, 0]
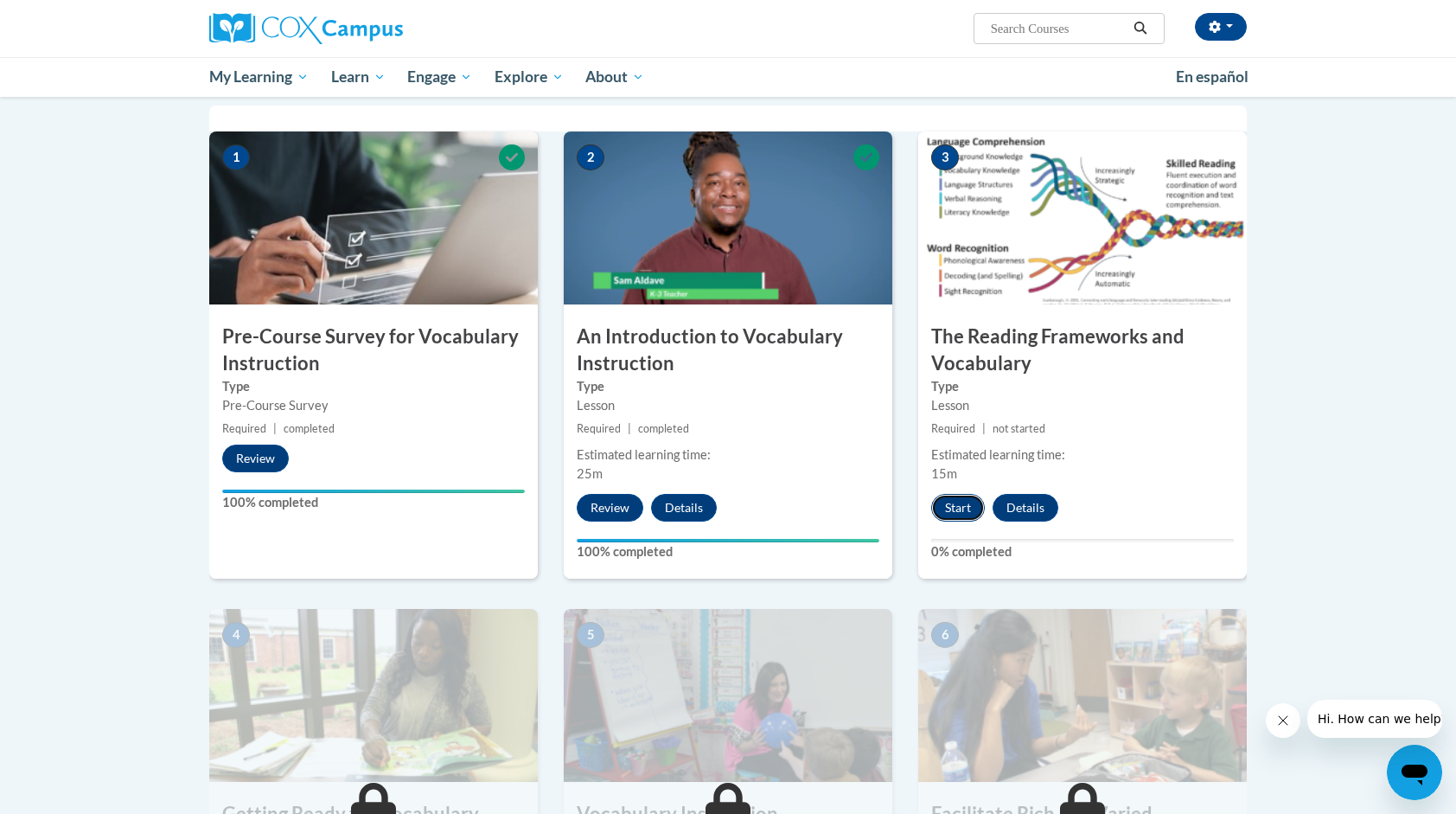
click at [956, 503] on button "Start" at bounding box center [957, 507] width 53 height 28
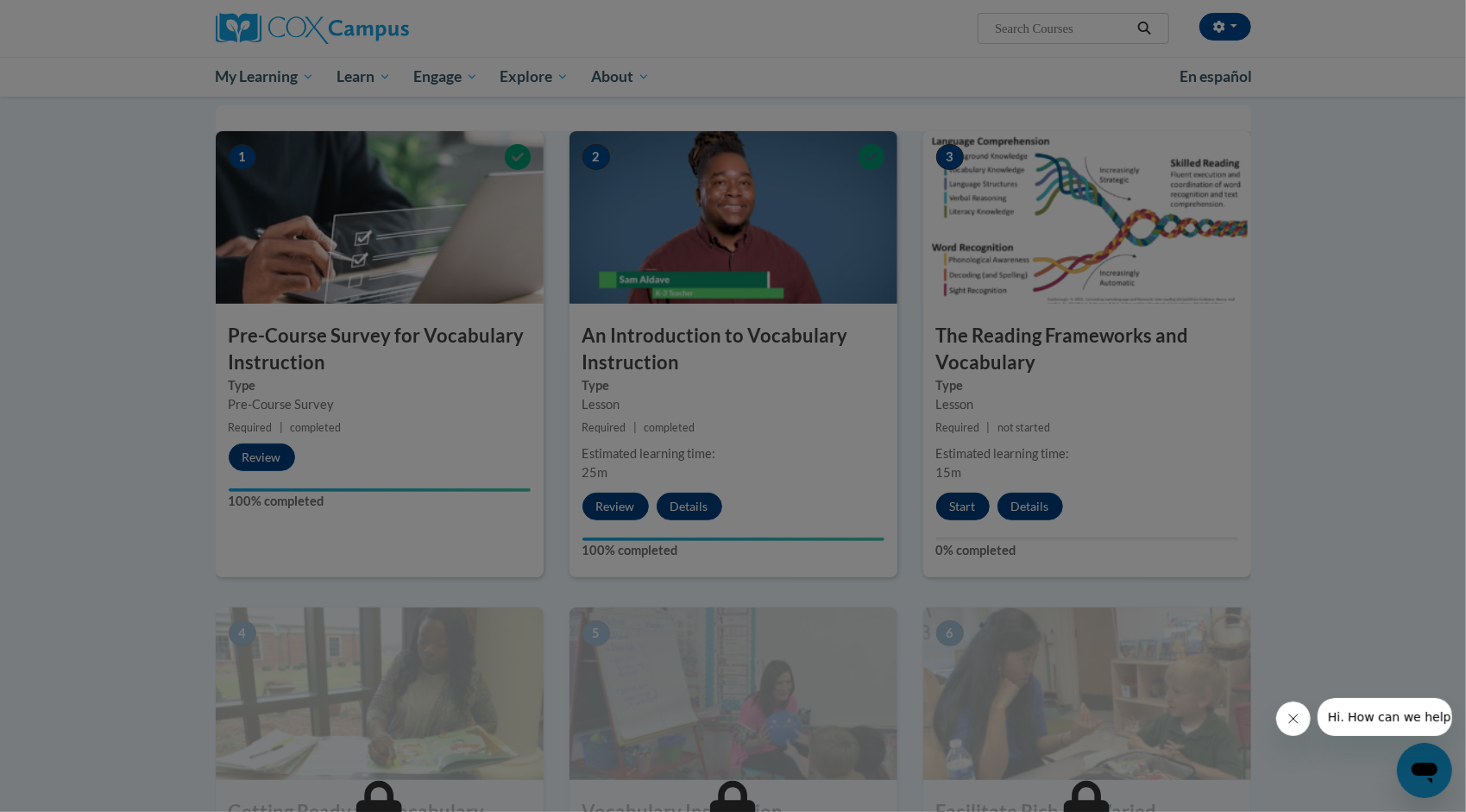
click at [954, 501] on div at bounding box center [733, 406] width 1466 height 812
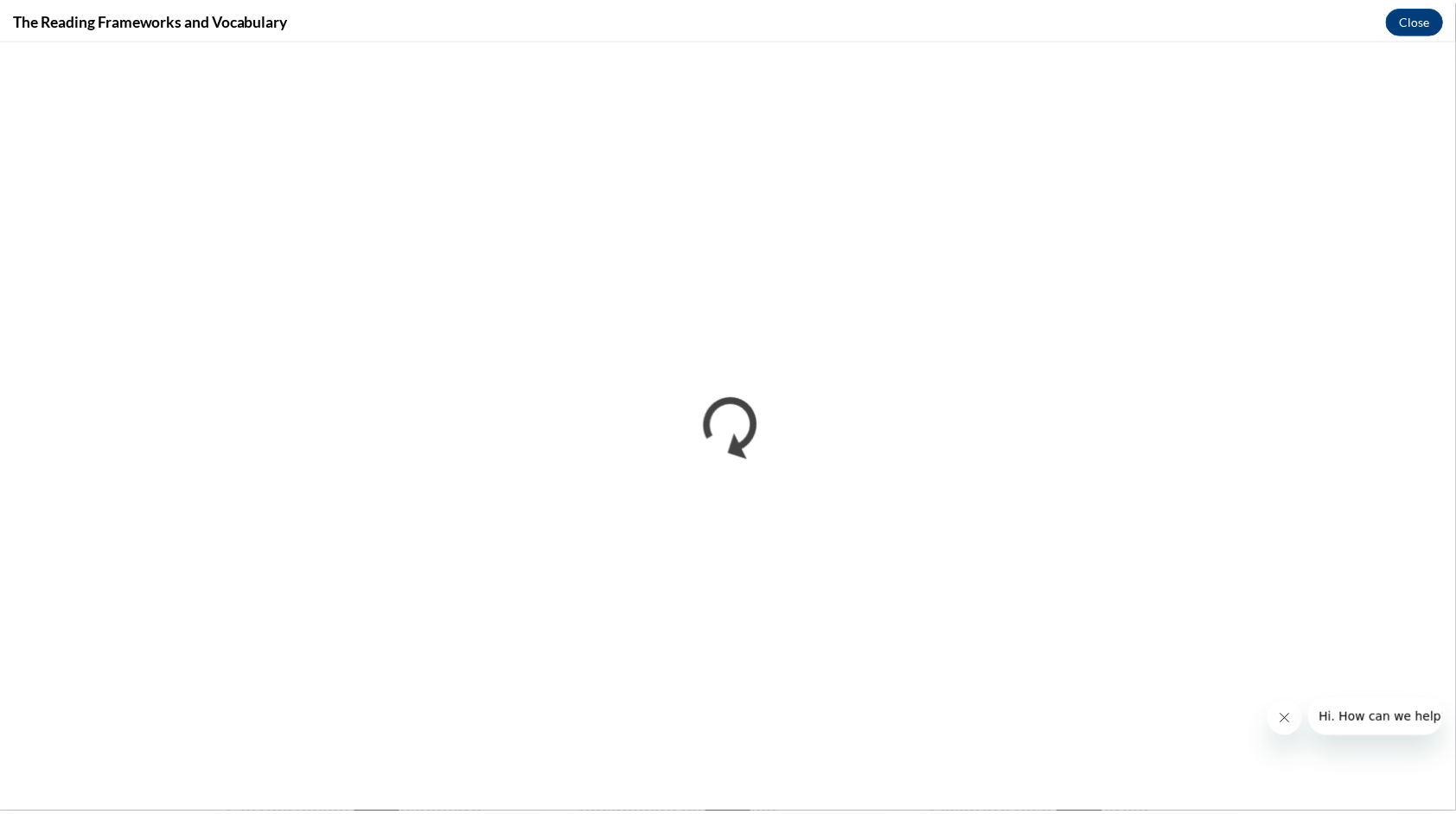
scroll to position [0, 0]
